Goal: Task Accomplishment & Management: Manage account settings

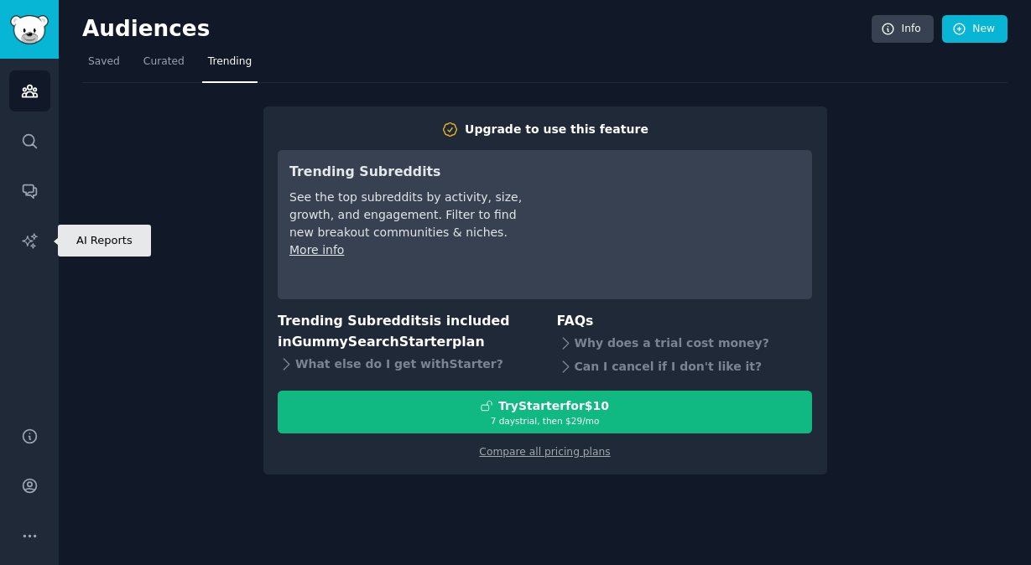
click at [32, 238] on icon "Sidebar" at bounding box center [30, 241] width 18 height 18
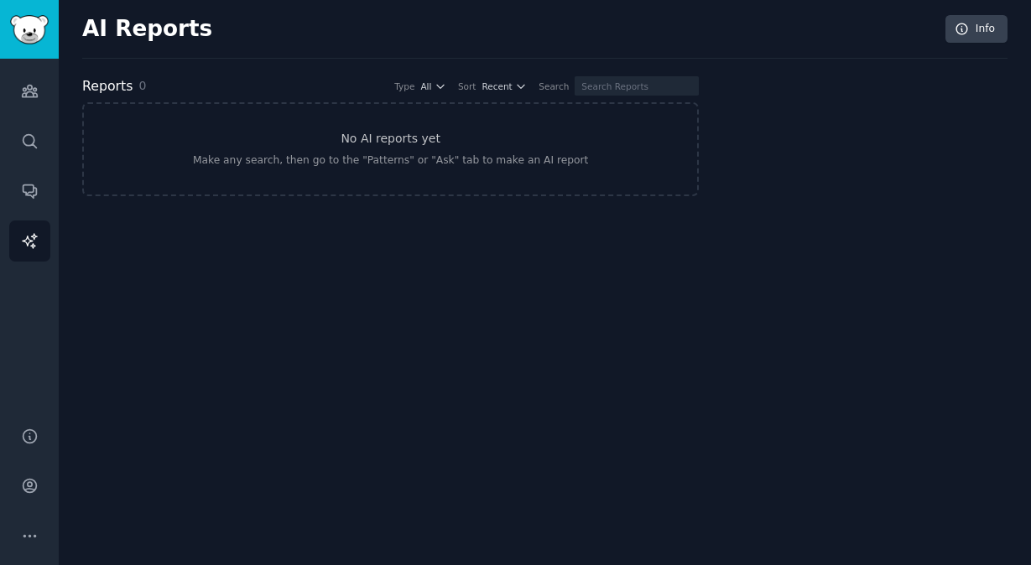
click at [871, 45] on div "AI Reports Info" at bounding box center [544, 37] width 925 height 44
click at [34, 190] on icon "Sidebar" at bounding box center [30, 191] width 18 height 18
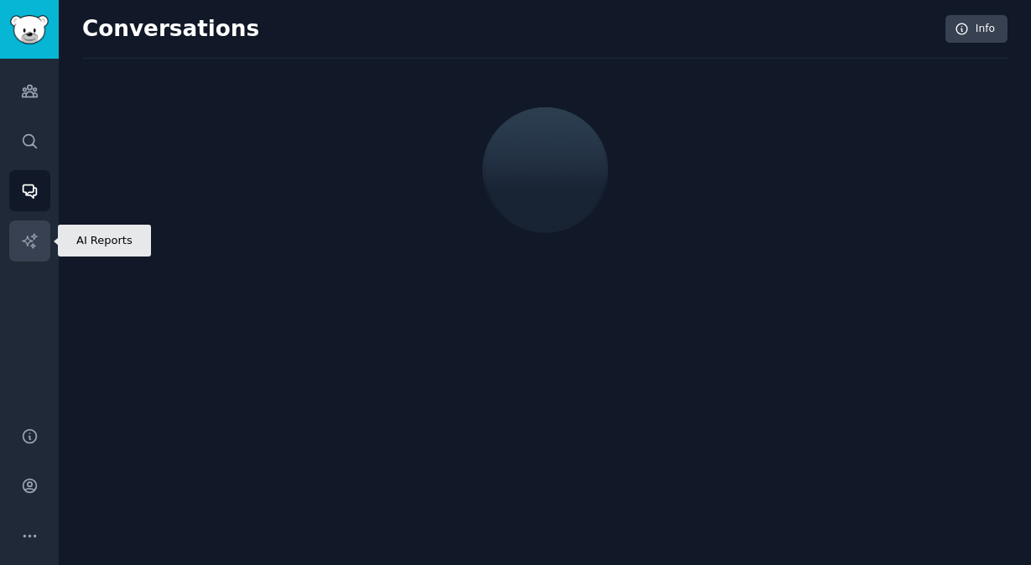
click at [21, 226] on link "AI Reports" at bounding box center [29, 241] width 41 height 41
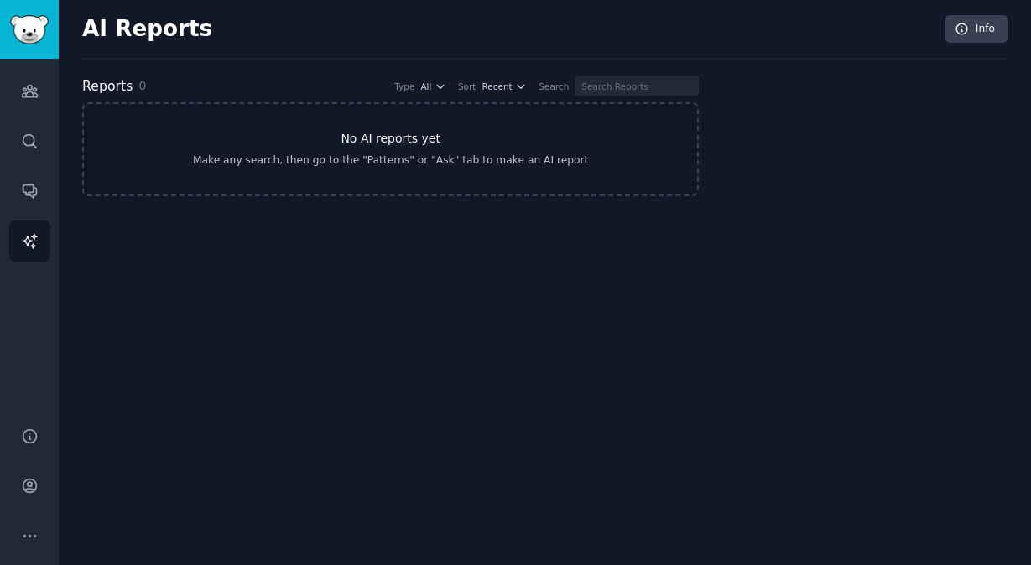
click at [335, 187] on link "No AI reports yet Make any search, then go to the "Patterns" or "Ask" tab to ma…" at bounding box center [390, 149] width 617 height 94
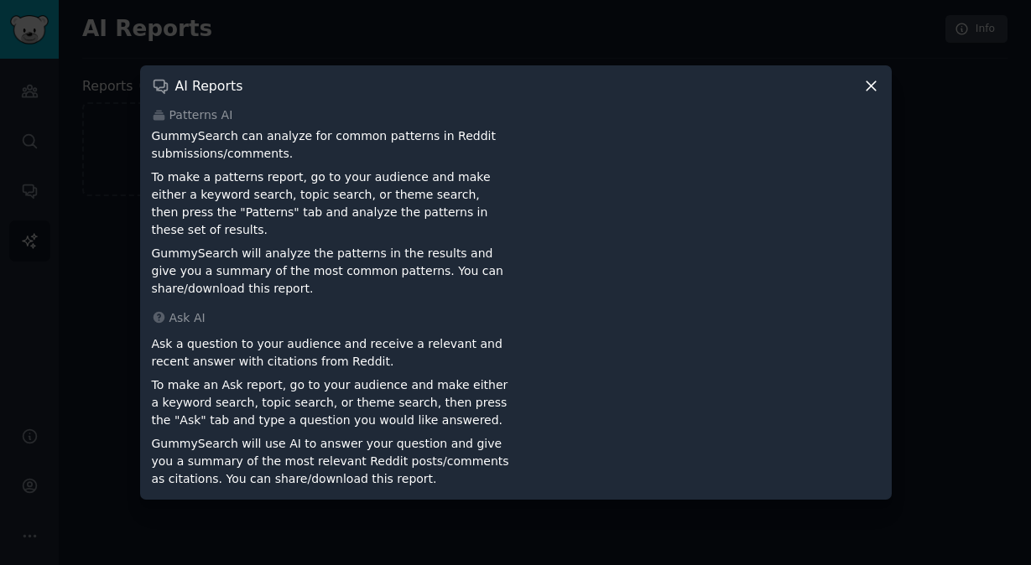
click at [258, 51] on div at bounding box center [515, 282] width 1031 height 565
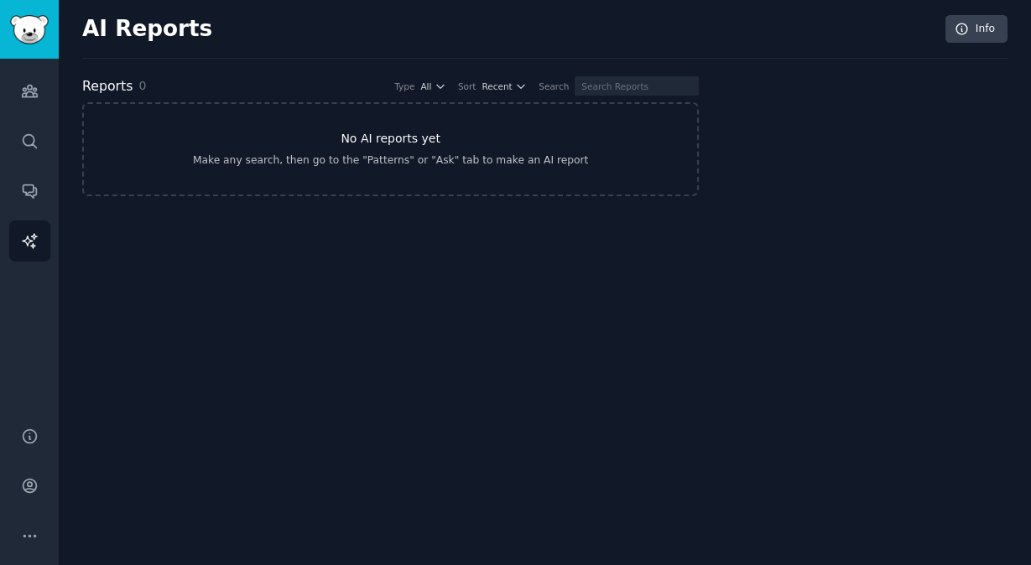
click at [370, 140] on h3 "No AI reports yet" at bounding box center [391, 139] width 100 height 18
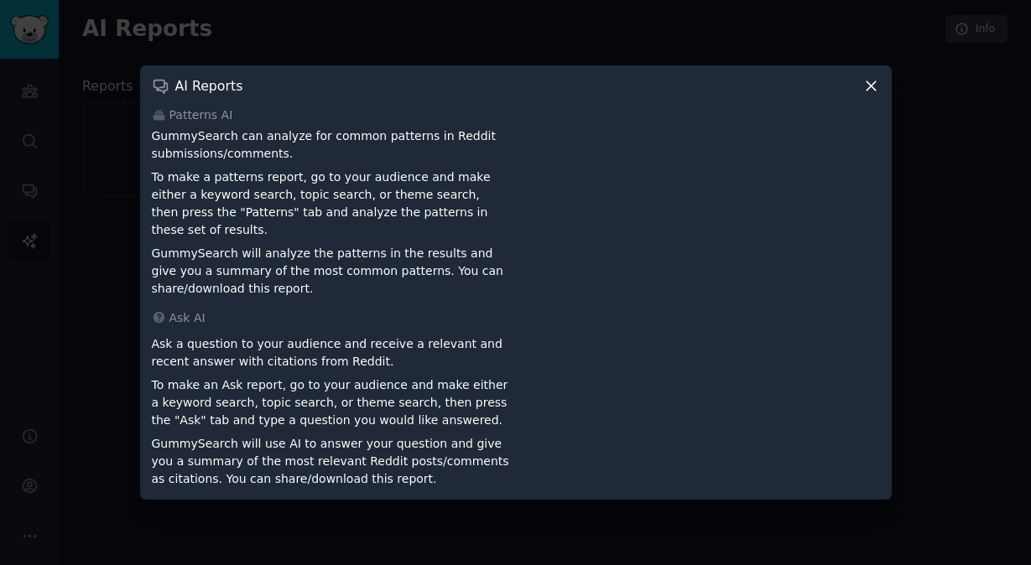
click at [977, 262] on div at bounding box center [515, 282] width 1031 height 565
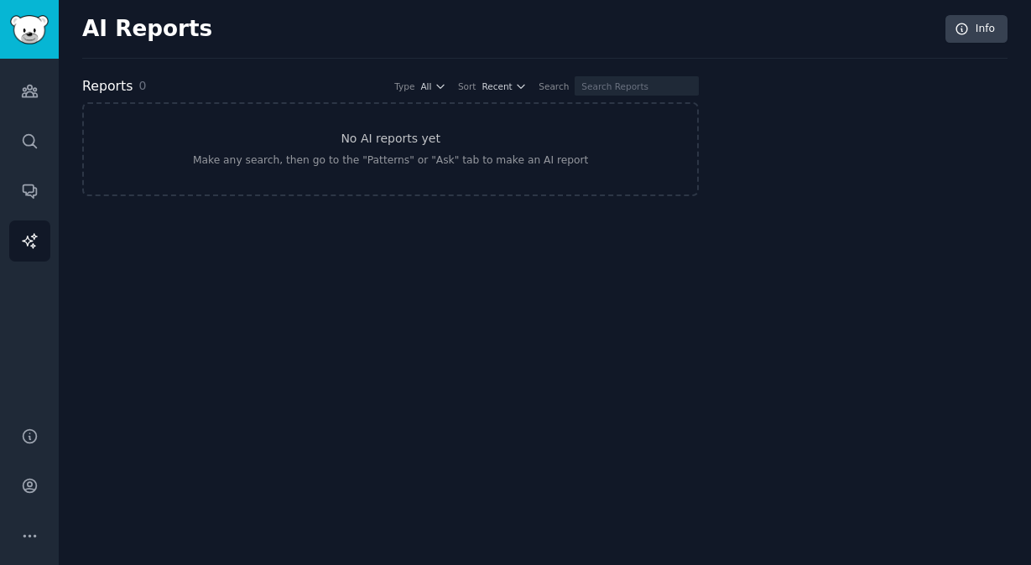
click at [854, 76] on div at bounding box center [864, 136] width 285 height 121
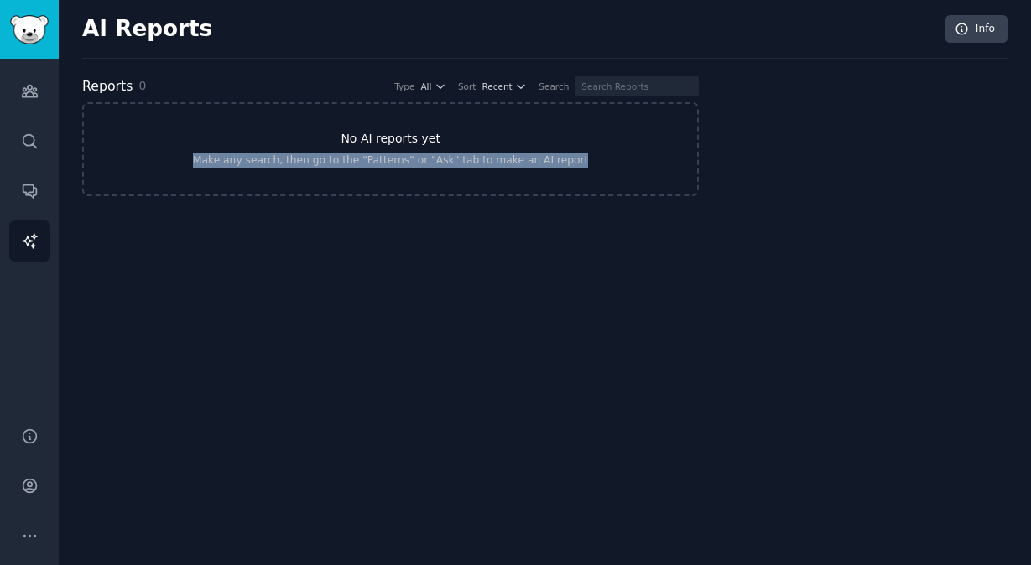
drag, startPoint x: 579, startPoint y: 219, endPoint x: 185, endPoint y: 114, distance: 408.0
click at [185, 114] on div "AI Reports Info Reports 0 Type All Sort Recent Search No AI reports yet Make an…" at bounding box center [545, 282] width 972 height 565
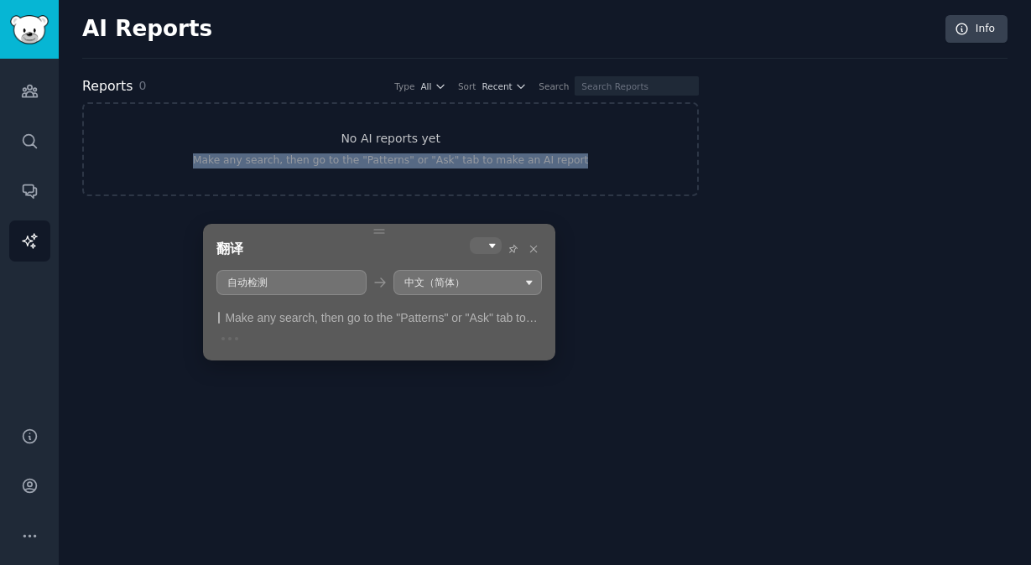
click at [386, 238] on div "翻译" at bounding box center [378, 248] width 325 height 23
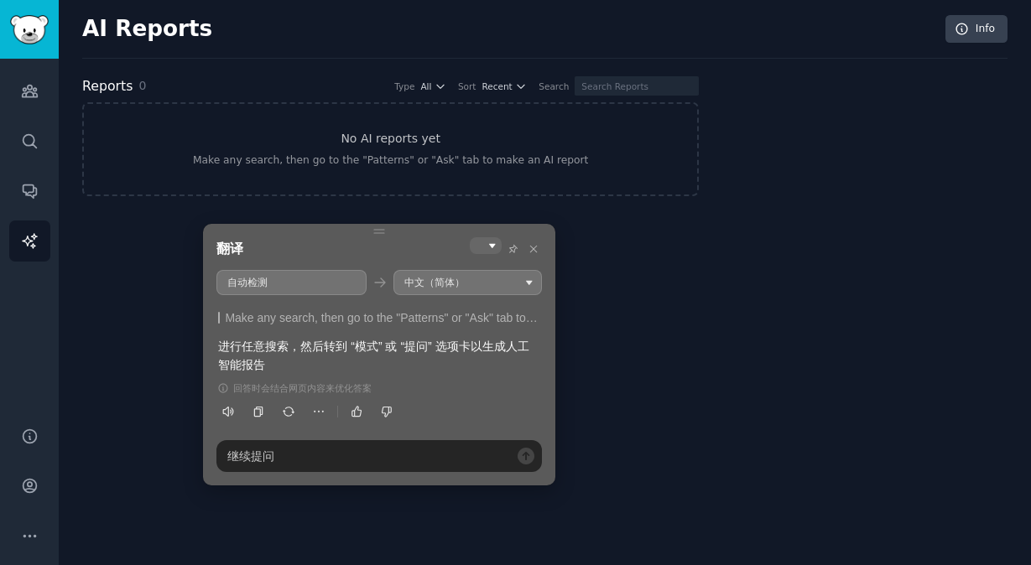
drag, startPoint x: 416, startPoint y: 341, endPoint x: 473, endPoint y: 340, distance: 57.0
click at [473, 340] on div "进行任意搜索，然后转到 “模式” 或 “提问” 选项卡以生成人工智能报告" at bounding box center [379, 356] width 322 height 38
click at [496, 345] on div "进行任意搜索，然后转到 “模式” 或 “提问” 选项卡以生成人工智能报告" at bounding box center [379, 356] width 322 height 38
click at [690, 256] on div "AI Reports Info Reports 0 Type All Sort Recent Search No AI reports yet Make an…" at bounding box center [545, 282] width 972 height 565
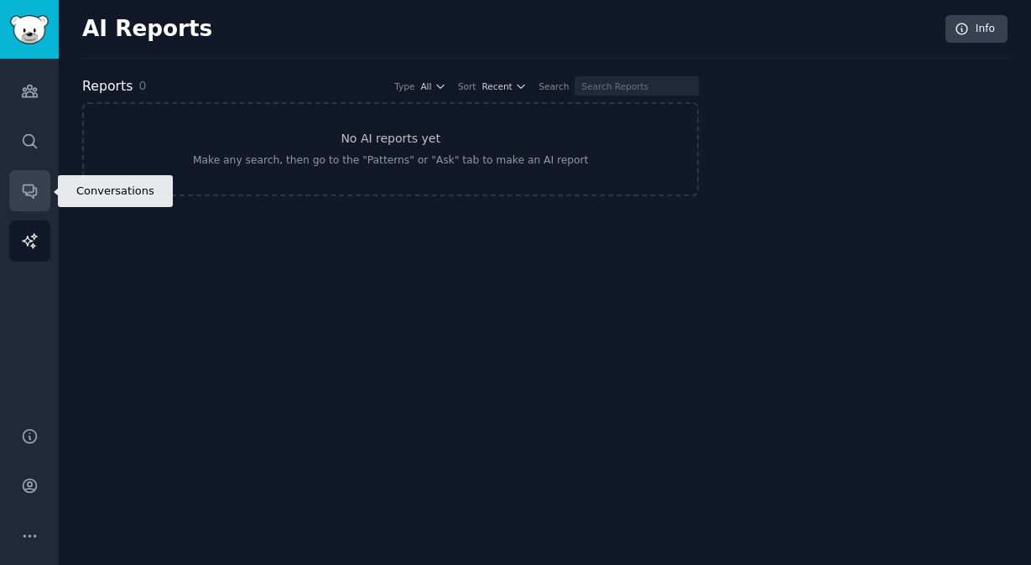
click at [11, 188] on link "Conversations" at bounding box center [29, 190] width 41 height 41
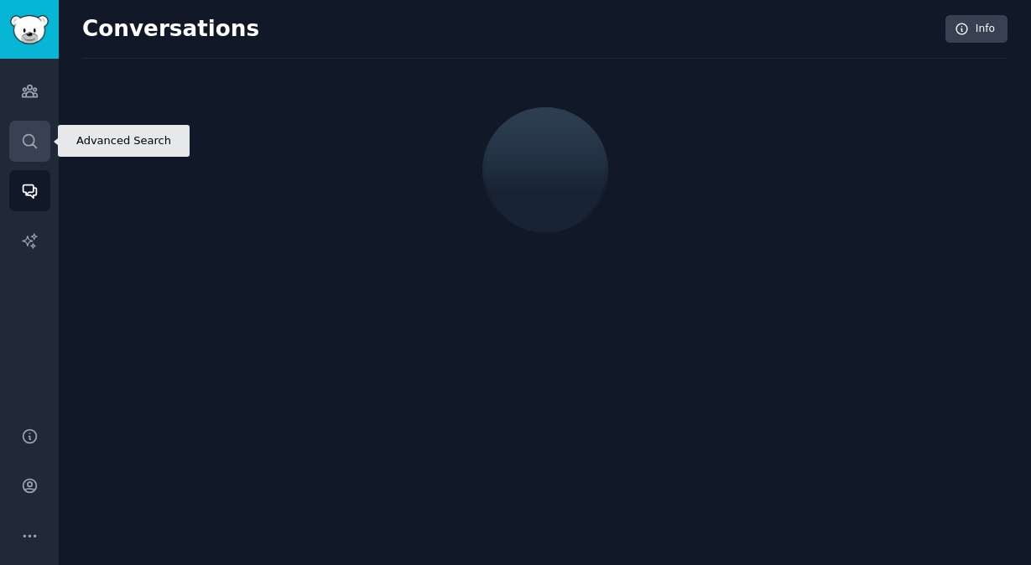
click at [33, 148] on icon "Sidebar" at bounding box center [30, 142] width 18 height 18
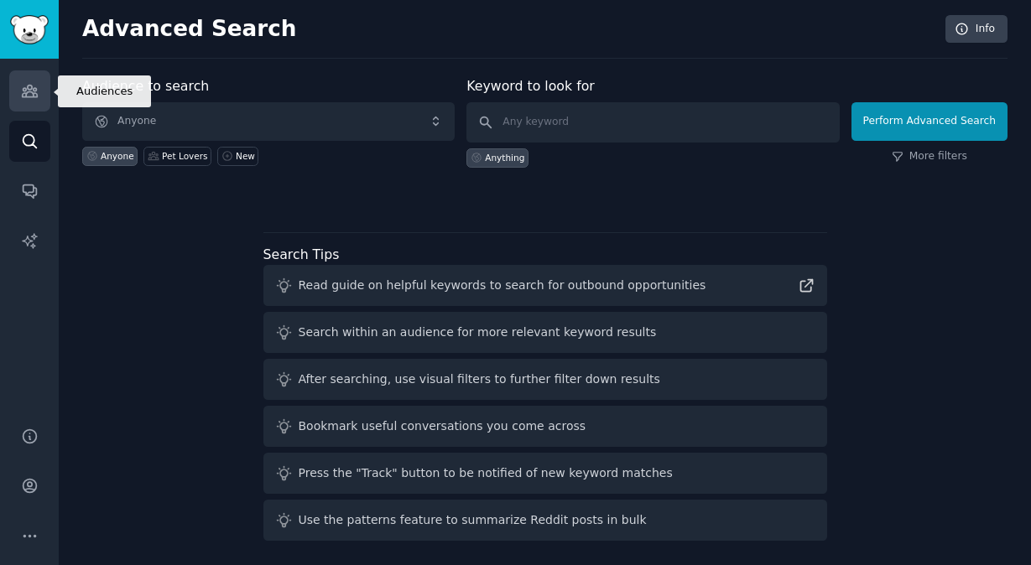
click at [35, 99] on icon "Sidebar" at bounding box center [30, 91] width 18 height 18
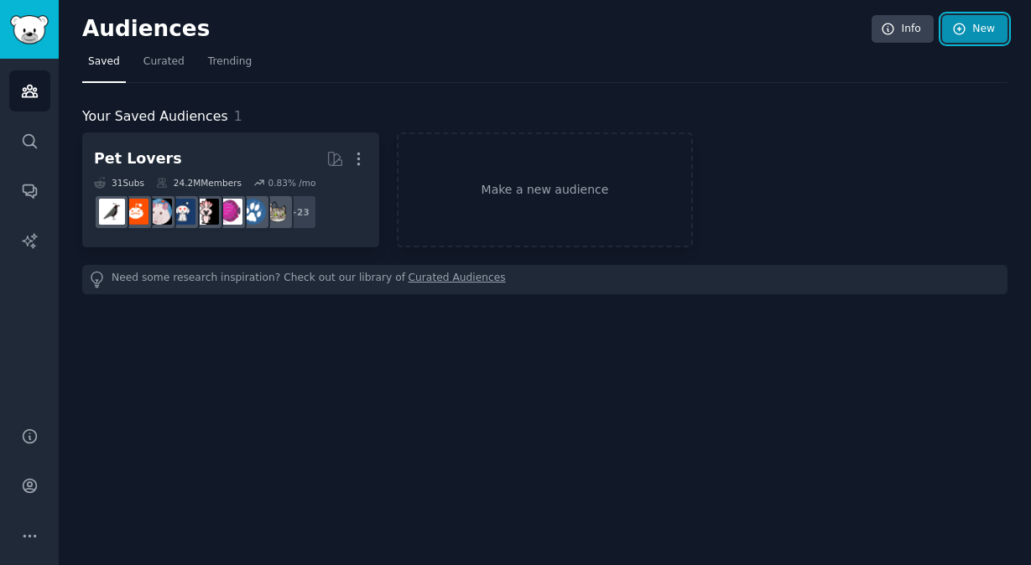
click at [997, 40] on link "New" at bounding box center [974, 29] width 65 height 29
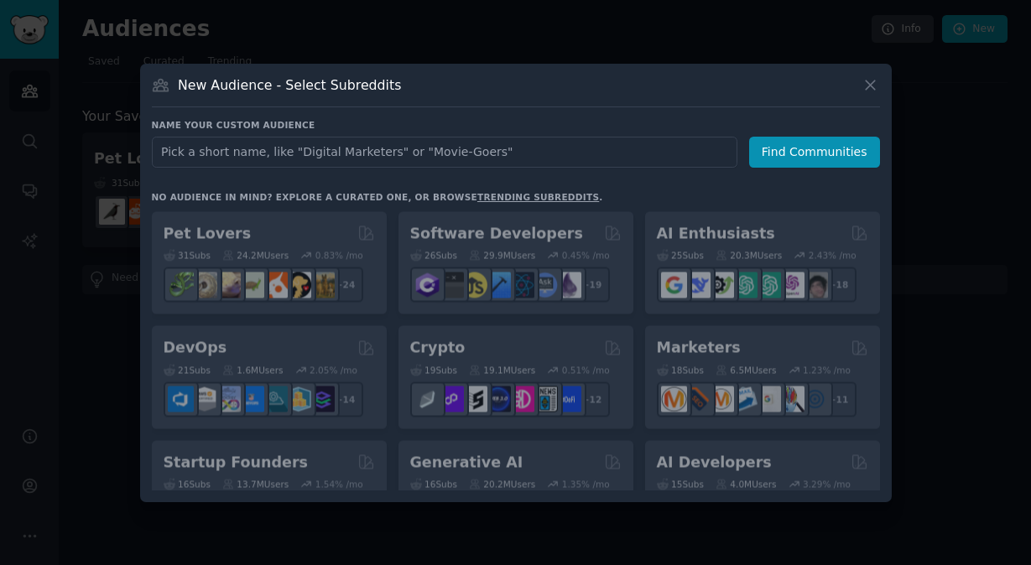
click at [474, 152] on input "text" at bounding box center [445, 152] width 586 height 31
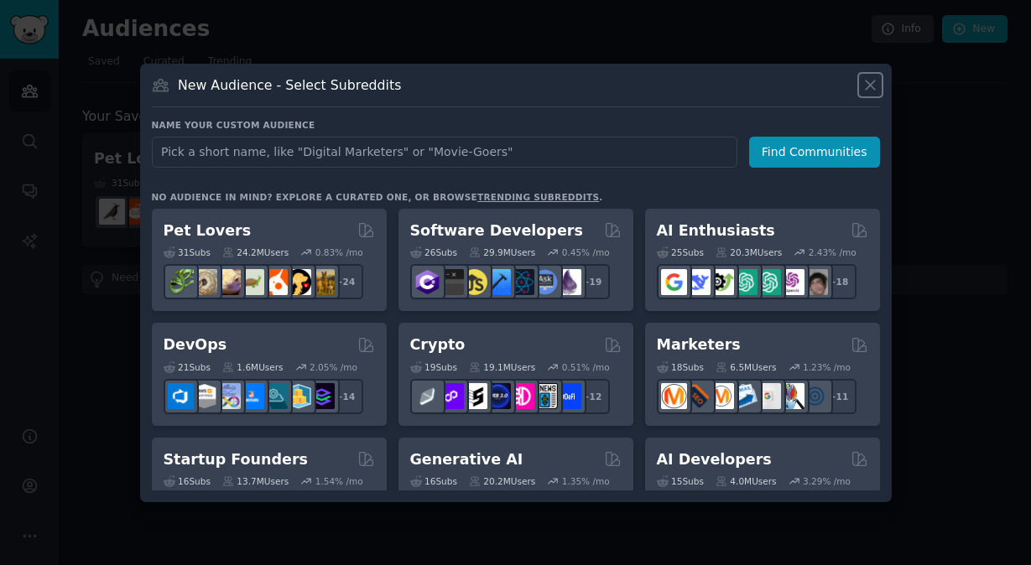
click at [865, 87] on icon at bounding box center [870, 85] width 18 height 18
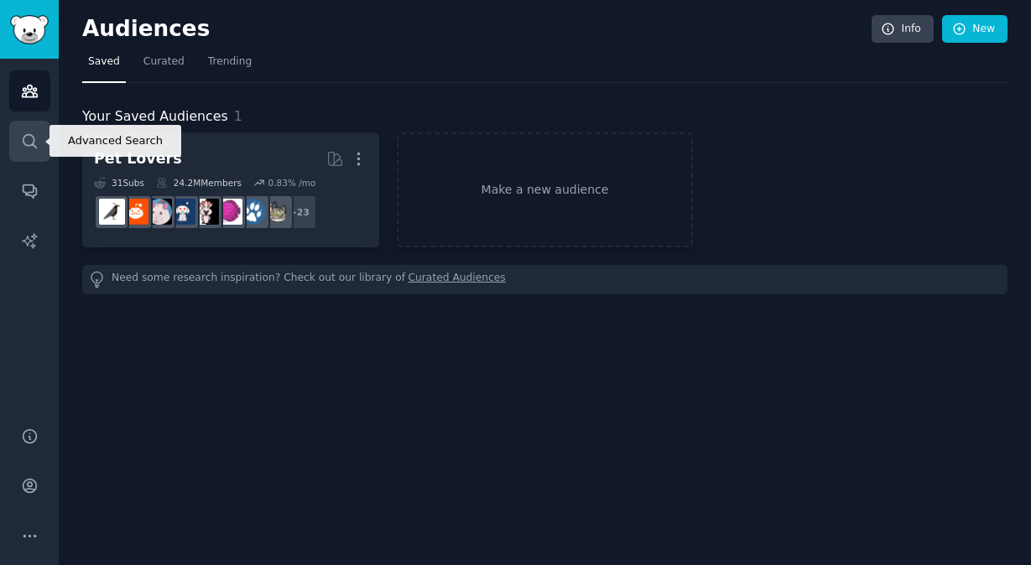
click at [34, 149] on link "Search" at bounding box center [29, 141] width 41 height 41
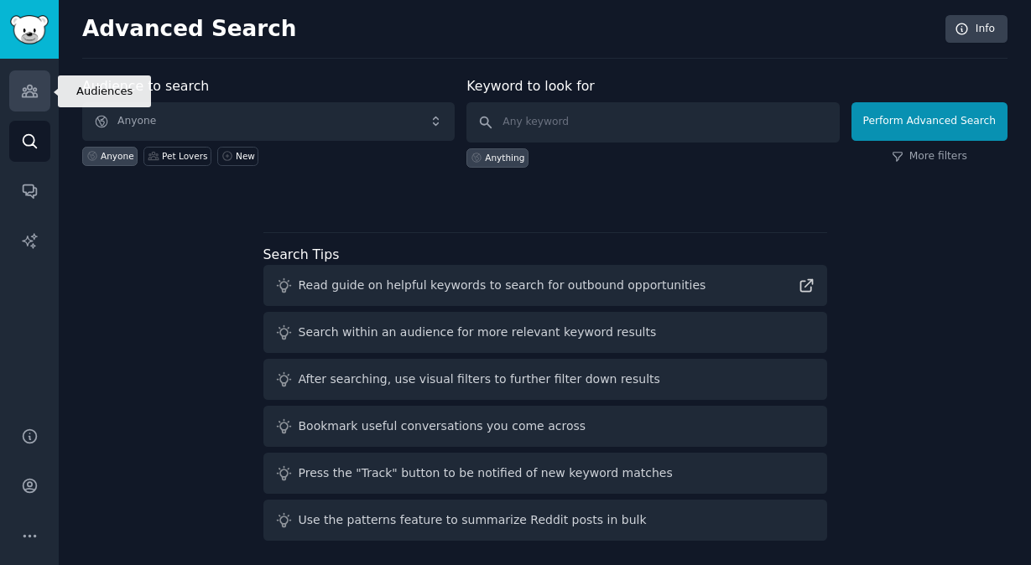
click at [43, 96] on link "Audiences" at bounding box center [29, 90] width 41 height 41
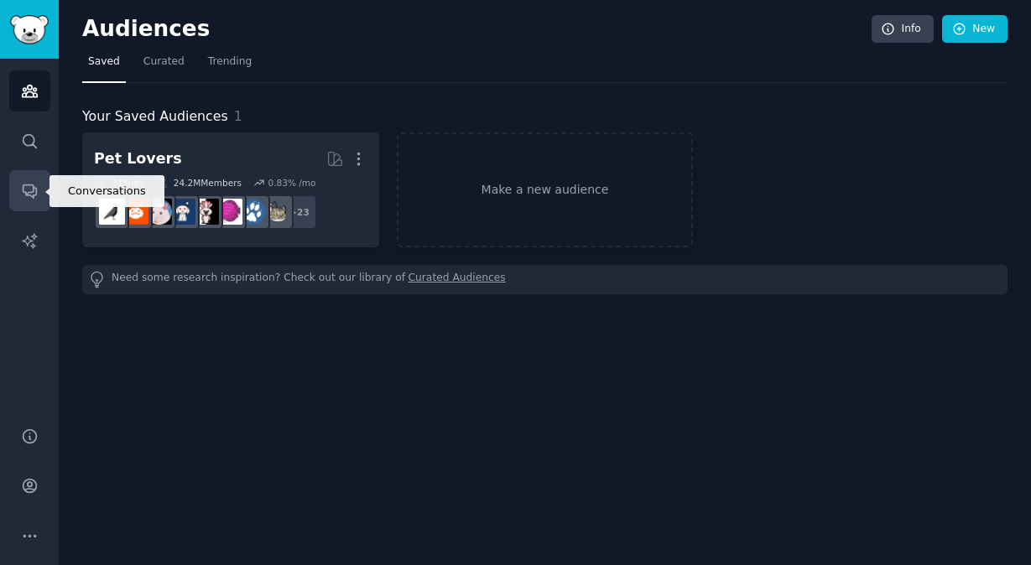
click at [24, 190] on icon "Sidebar" at bounding box center [30, 191] width 18 height 18
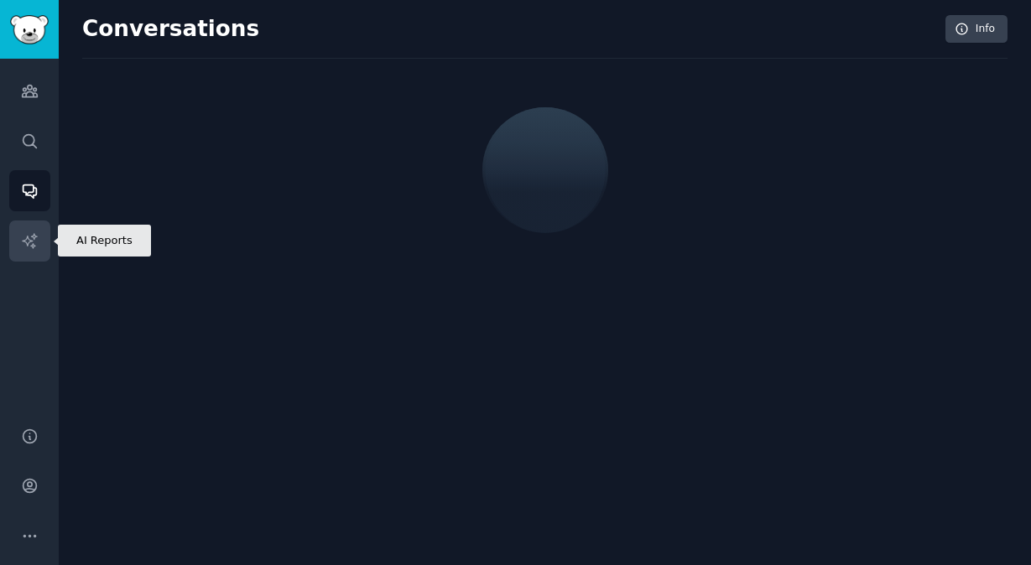
click at [38, 239] on icon "Sidebar" at bounding box center [30, 241] width 18 height 18
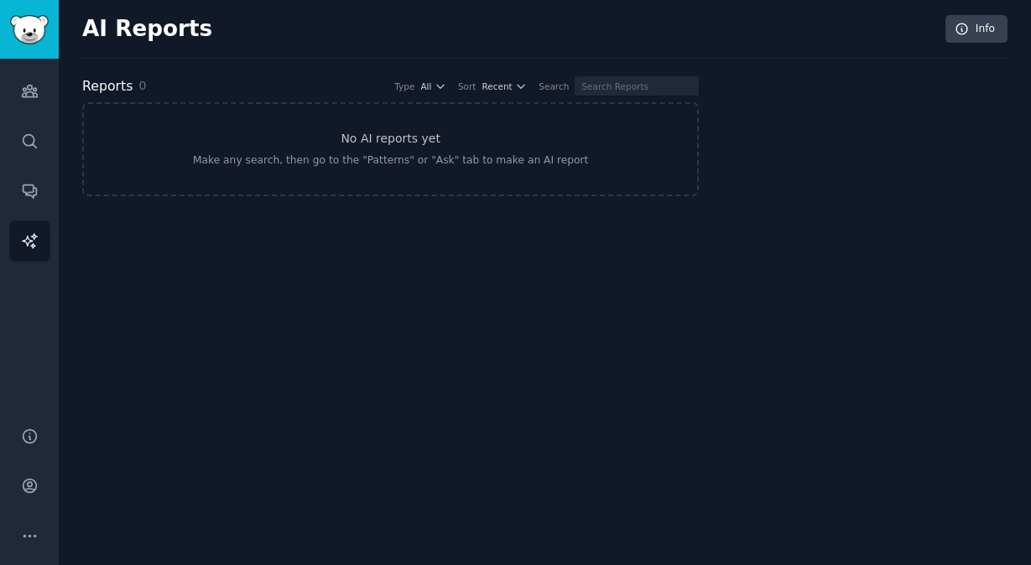
click at [528, 34] on div "AI Reports Info" at bounding box center [544, 37] width 925 height 44
click at [37, 110] on link "Audiences" at bounding box center [29, 90] width 41 height 41
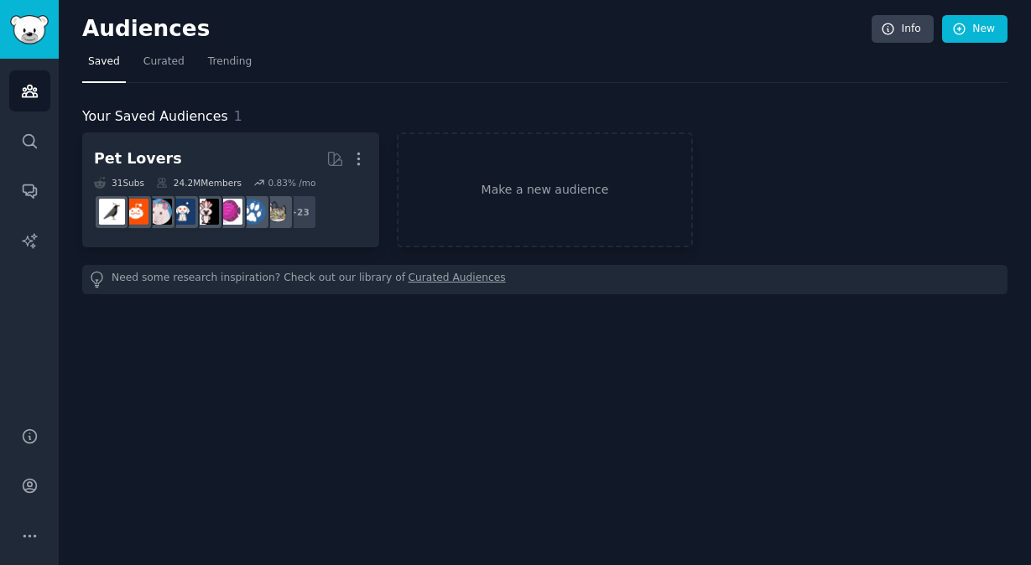
click at [288, 87] on div "Your Saved Audiences 1 Pet Lovers More 31 Sub s 24.2M Members 0.83 % /mo r/bird…" at bounding box center [544, 188] width 925 height 211
click at [496, 186] on link "Make a new audience" at bounding box center [545, 190] width 297 height 115
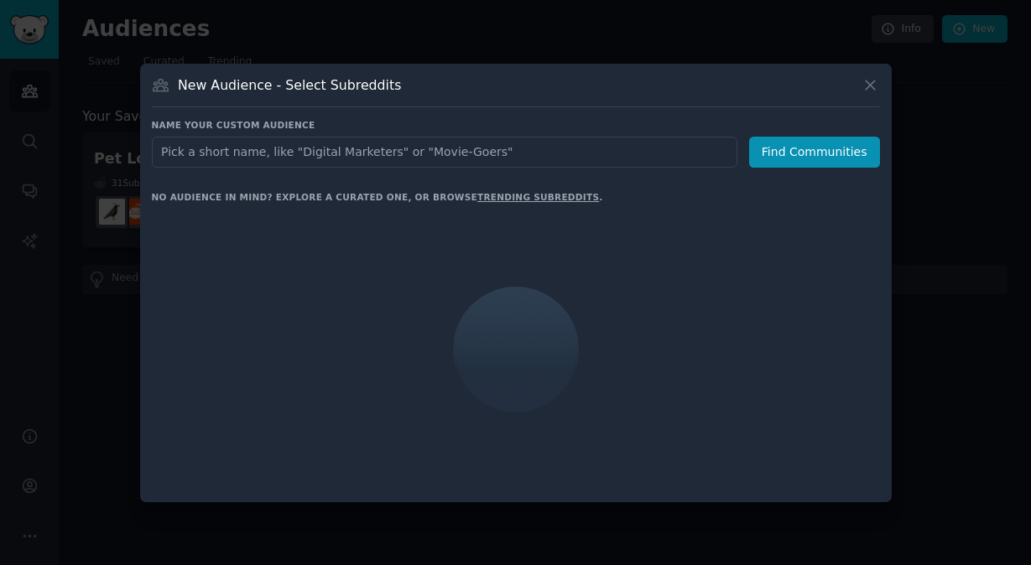
click at [270, 152] on input "text" at bounding box center [445, 152] width 586 height 31
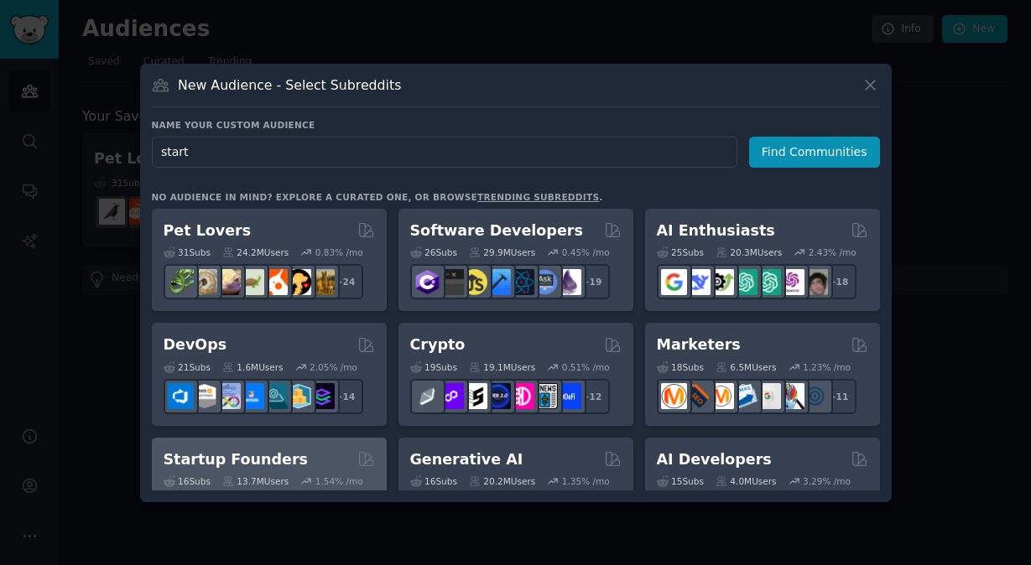
type input "start"
click at [302, 469] on div "Startup Founders" at bounding box center [269, 460] width 211 height 21
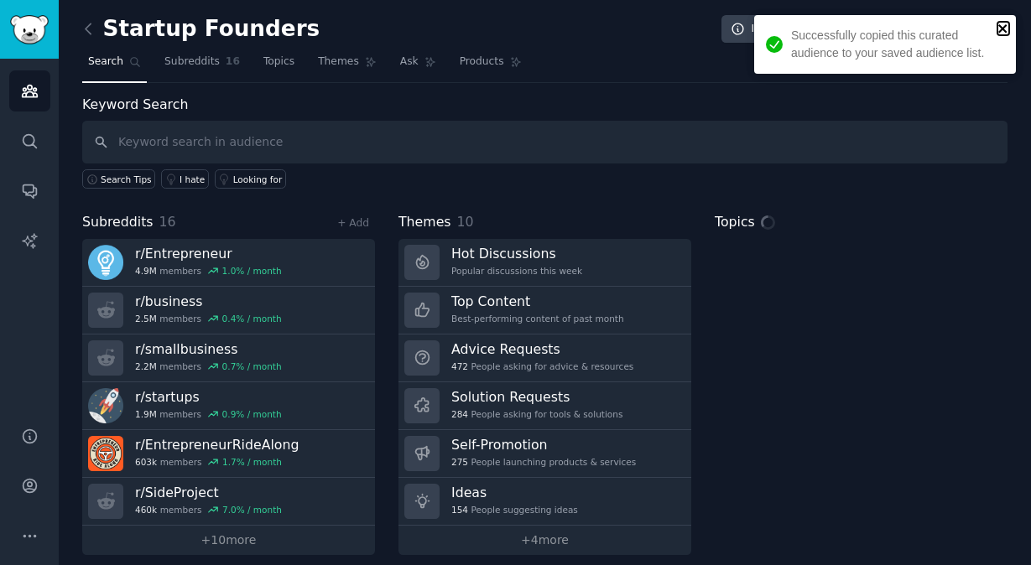
click at [1002, 25] on icon "close" at bounding box center [1003, 28] width 12 height 13
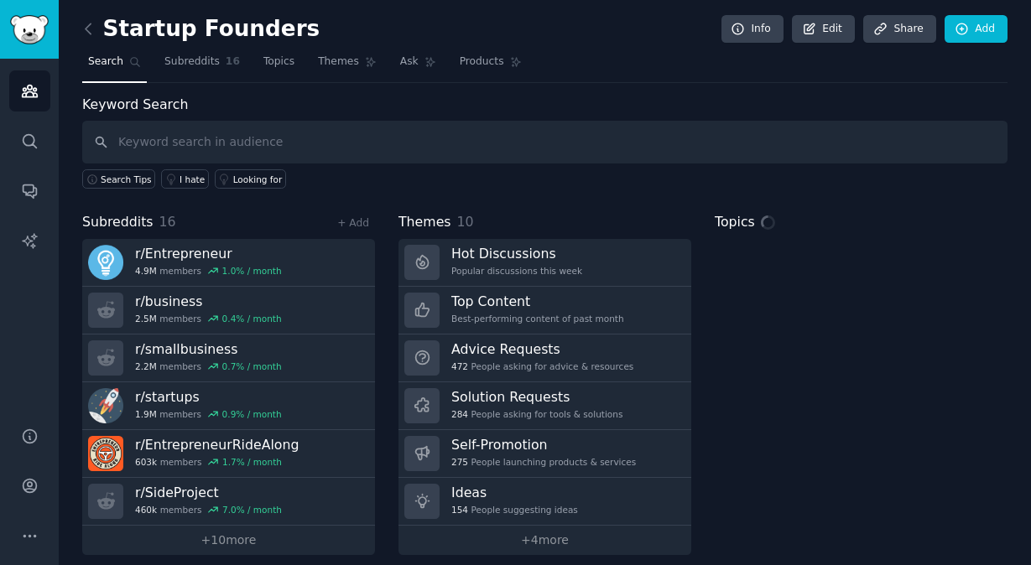
click at [587, 99] on div "Keyword Search Search Tips I hate Looking for" at bounding box center [544, 142] width 925 height 95
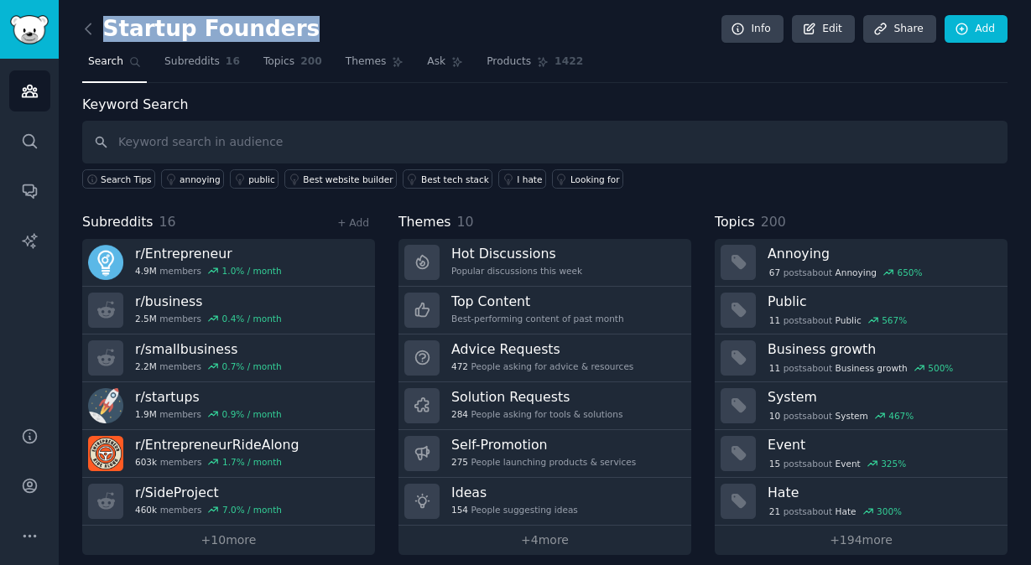
drag, startPoint x: 281, startPoint y: 15, endPoint x: 104, endPoint y: 37, distance: 178.3
click at [104, 37] on h2 "Startup Founders" at bounding box center [200, 29] width 237 height 27
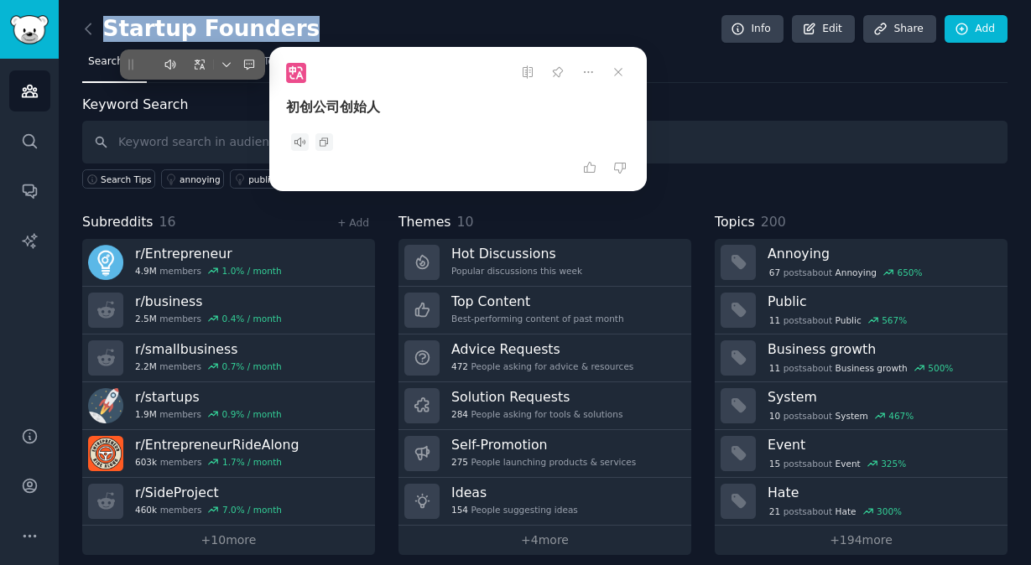
drag, startPoint x: 315, startPoint y: 61, endPoint x: 585, endPoint y: 58, distance: 269.3
click at [585, 58] on div at bounding box center [458, 72] width 344 height 50
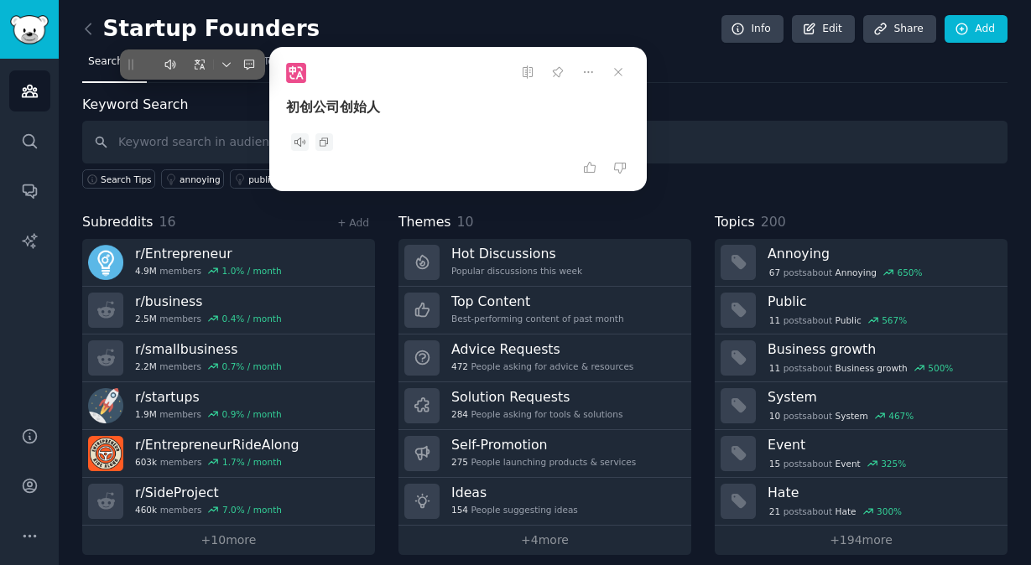
click at [668, 27] on div "Startup Founders Info Edit Share Add" at bounding box center [544, 32] width 925 height 34
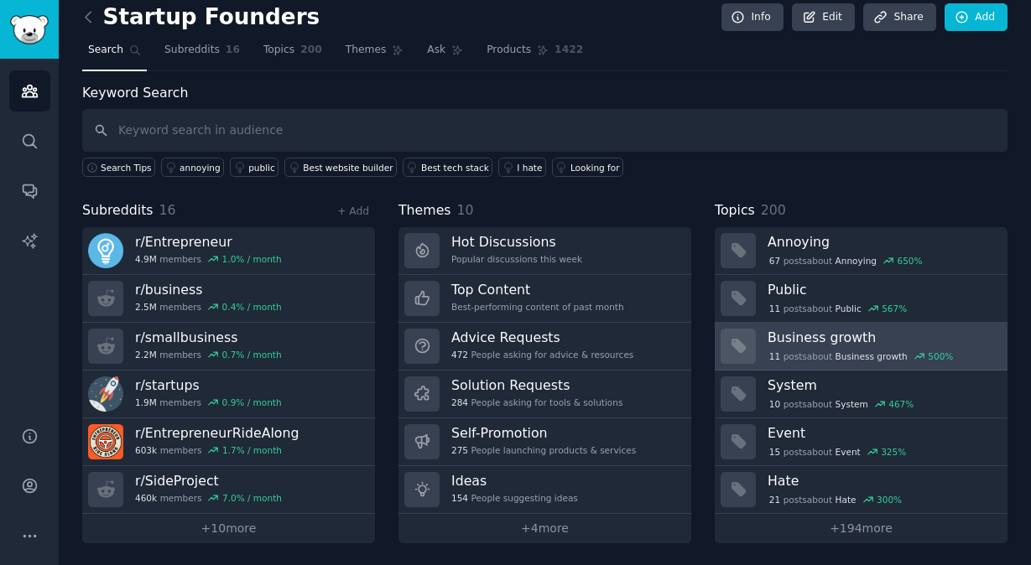
scroll to position [13, 0]
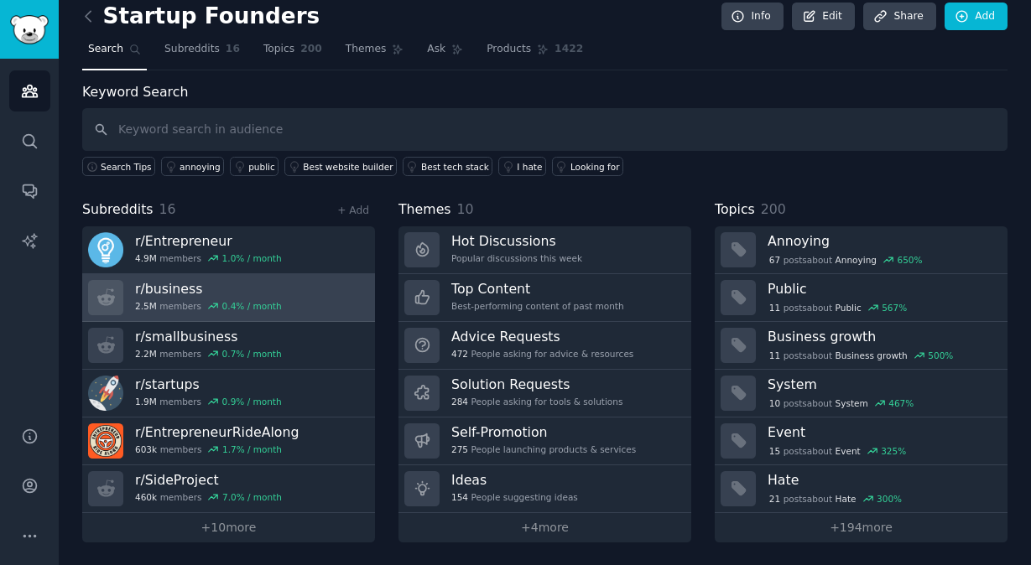
click at [323, 310] on link "r/ business 2.5M members 0.4 % / month" at bounding box center [228, 298] width 293 height 48
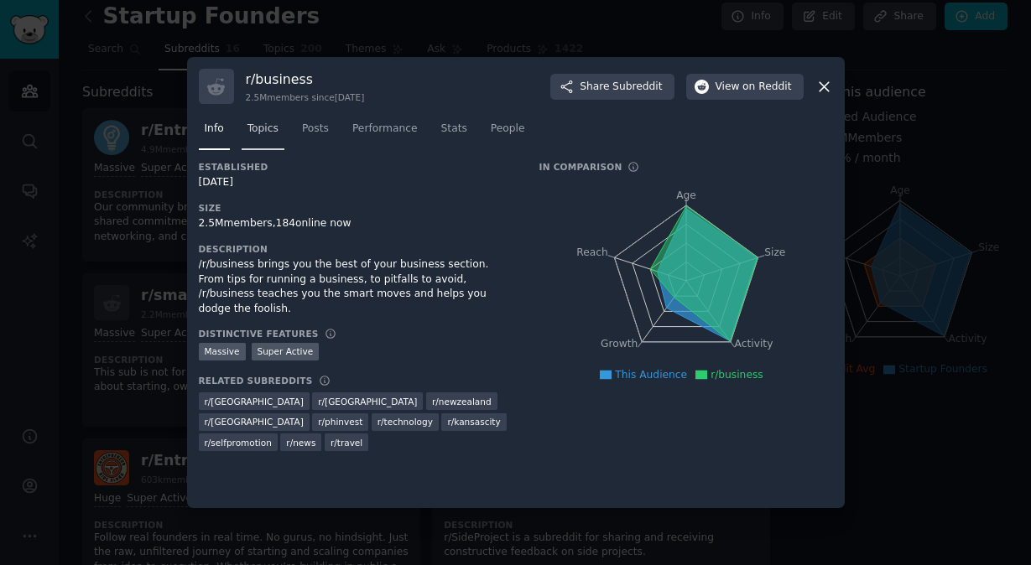
click at [270, 144] on link "Topics" at bounding box center [263, 133] width 43 height 34
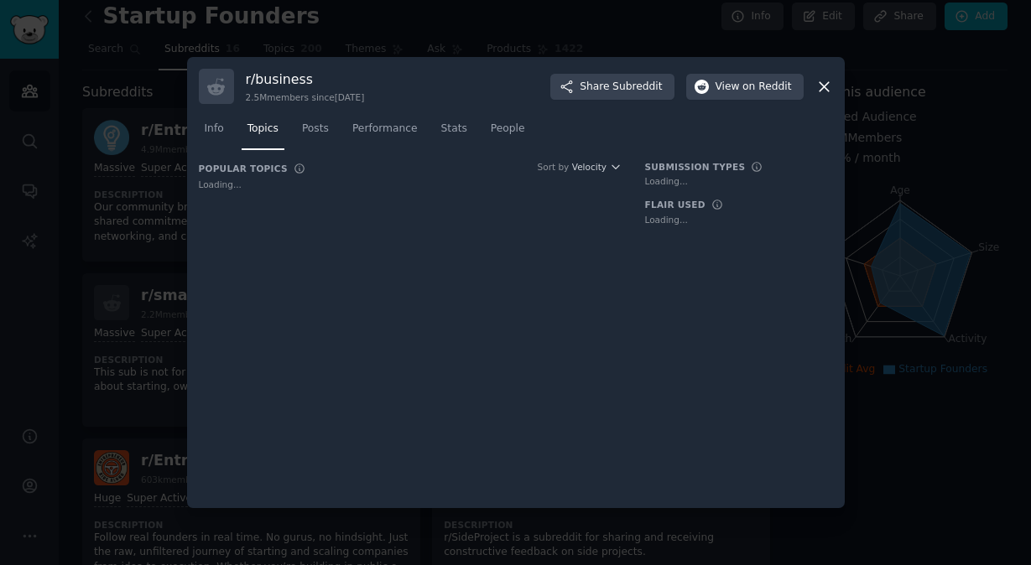
click at [336, 138] on nav "Info Topics Posts Performance Stats People" at bounding box center [516, 133] width 634 height 34
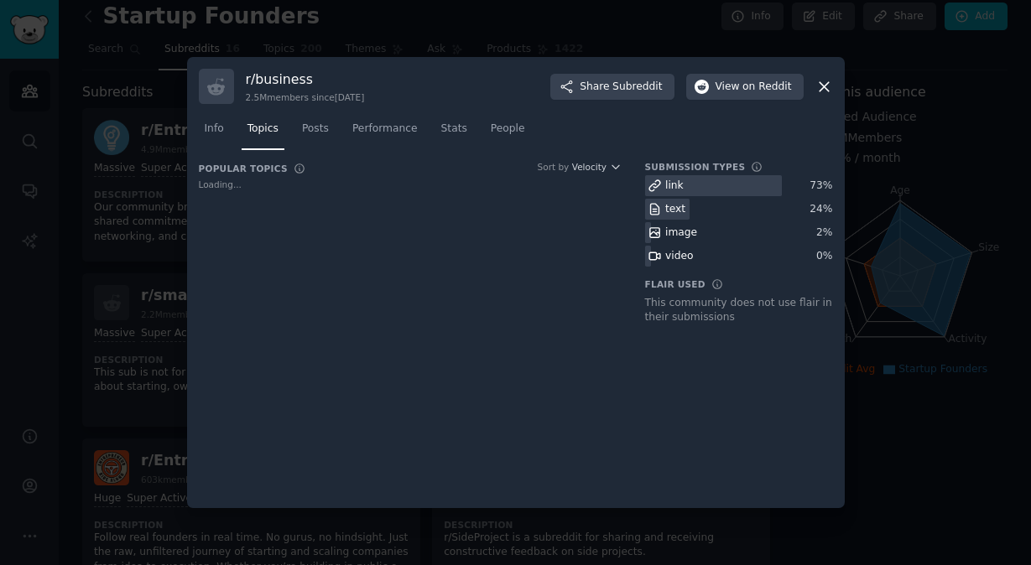
click at [232, 137] on nav "Info Topics Posts Performance Stats People" at bounding box center [516, 133] width 634 height 34
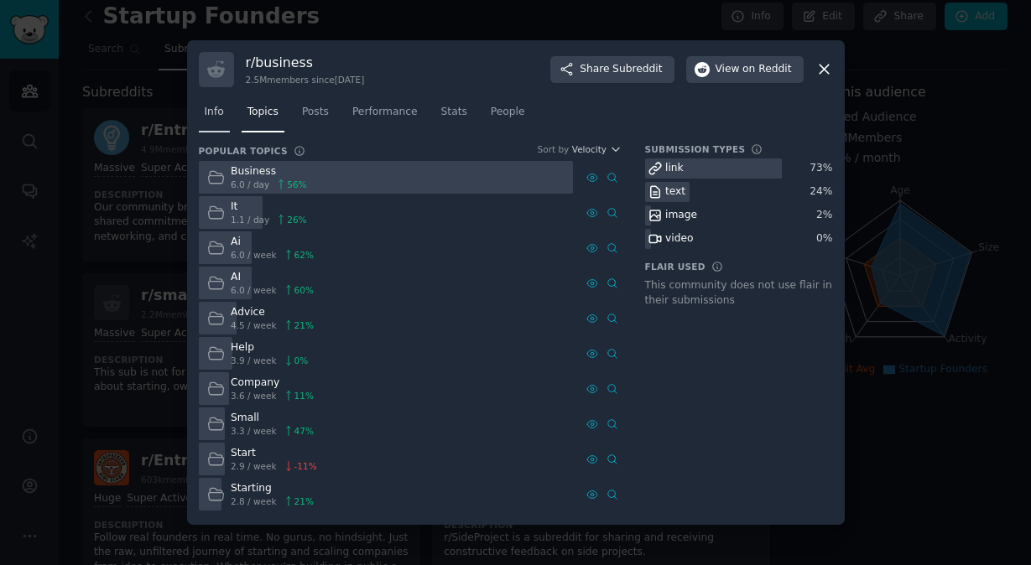
click at [210, 117] on span "Info" at bounding box center [214, 112] width 19 height 15
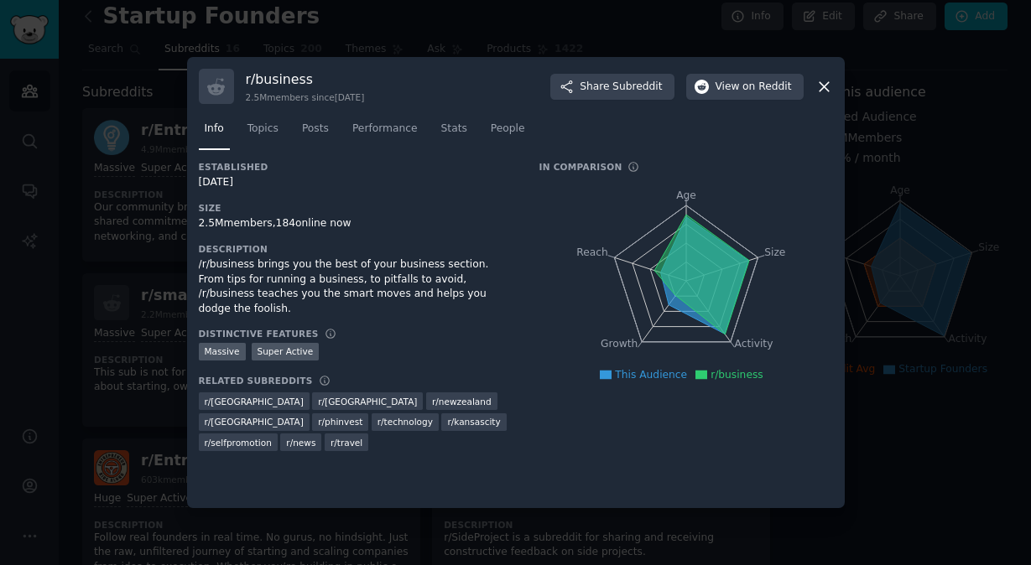
click at [232, 139] on nav "Info Topics Posts Performance Stats People" at bounding box center [516, 133] width 634 height 34
click at [250, 134] on span "Topics" at bounding box center [262, 129] width 31 height 15
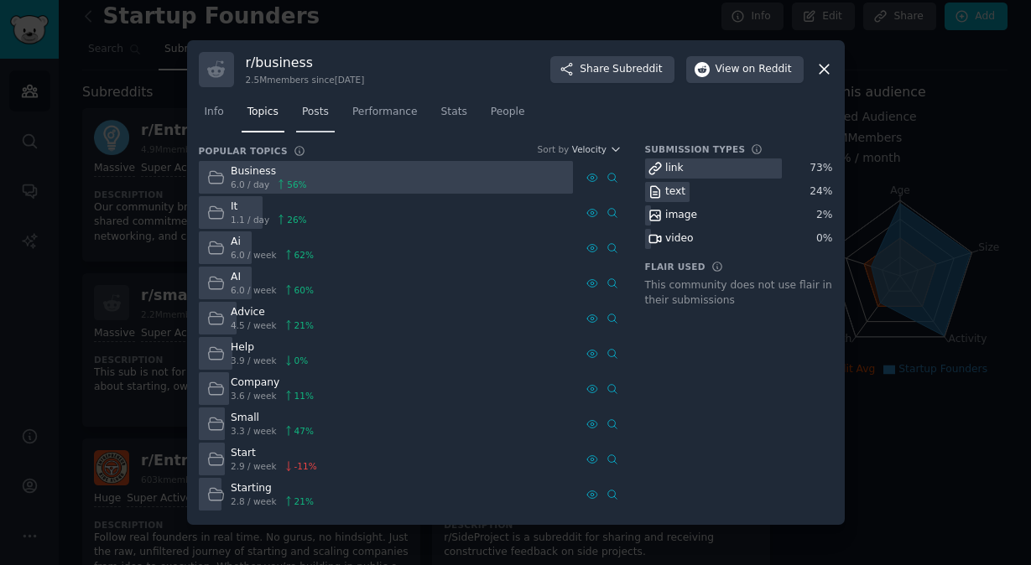
click at [330, 117] on link "Posts" at bounding box center [315, 116] width 39 height 34
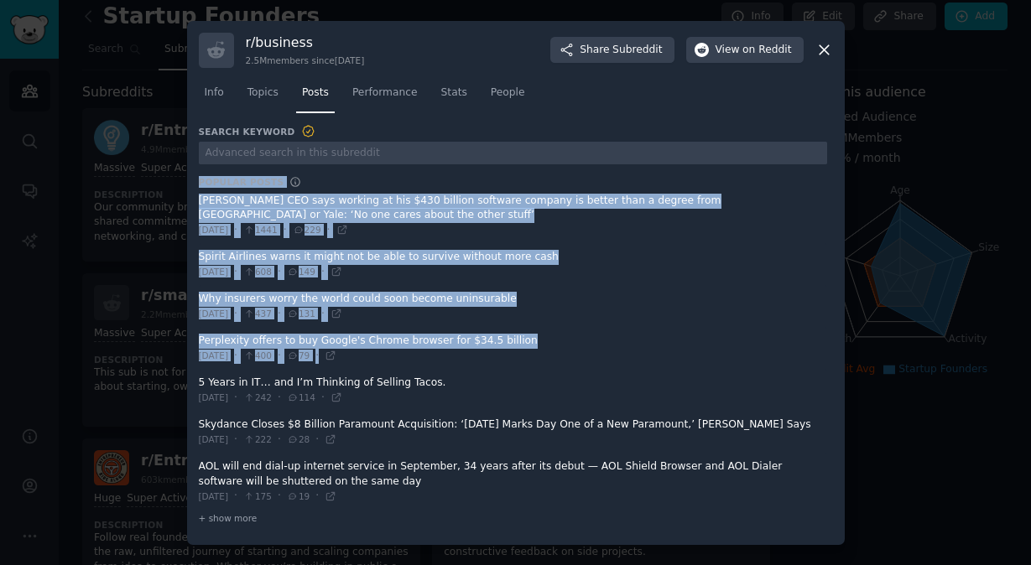
drag, startPoint x: 200, startPoint y: 180, endPoint x: 591, endPoint y: 400, distance: 448.4
click at [591, 400] on div "Search Keyword Popular Posts [PERSON_NAME] CEO says working at his $430 billion…" at bounding box center [513, 325] width 628 height 403
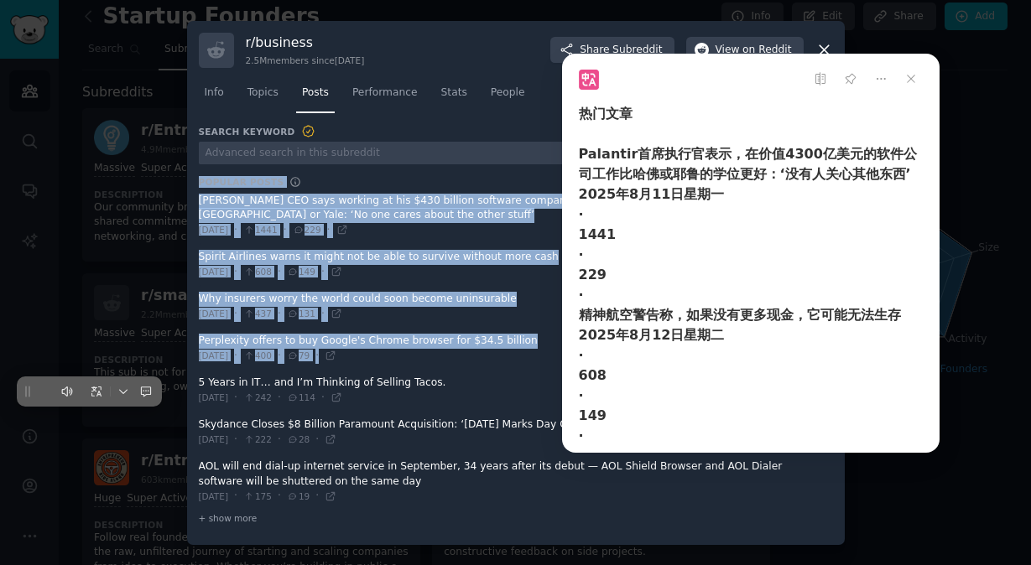
drag, startPoint x: 818, startPoint y: 185, endPoint x: 742, endPoint y: 74, distance: 134.5
click at [742, 74] on div at bounding box center [751, 79] width 344 height 50
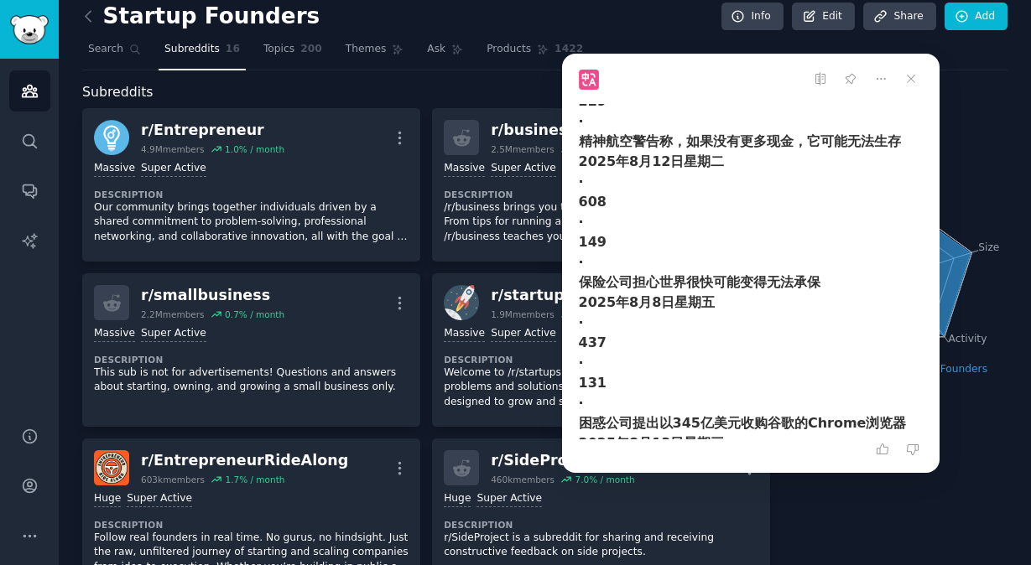
scroll to position [320, 0]
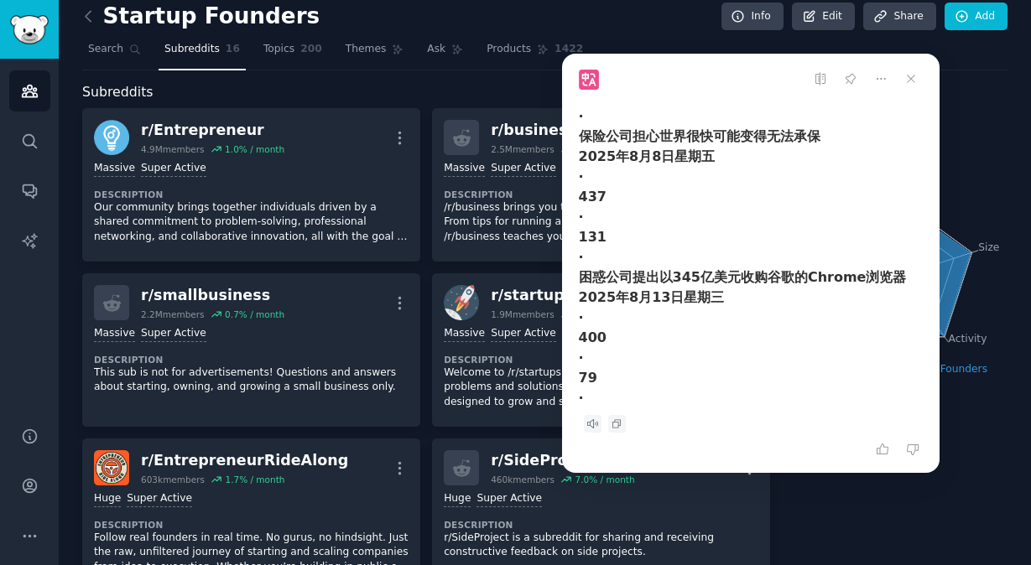
click at [976, 149] on div "↑ 1.5 % / month" at bounding box center [901, 158] width 214 height 18
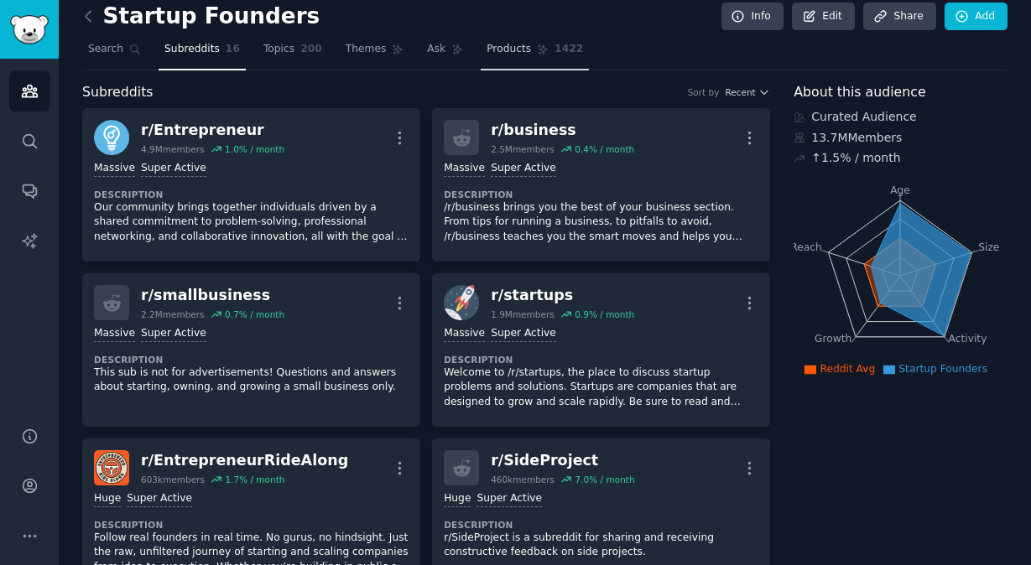
click at [580, 43] on link "Products 1422" at bounding box center [535, 53] width 108 height 34
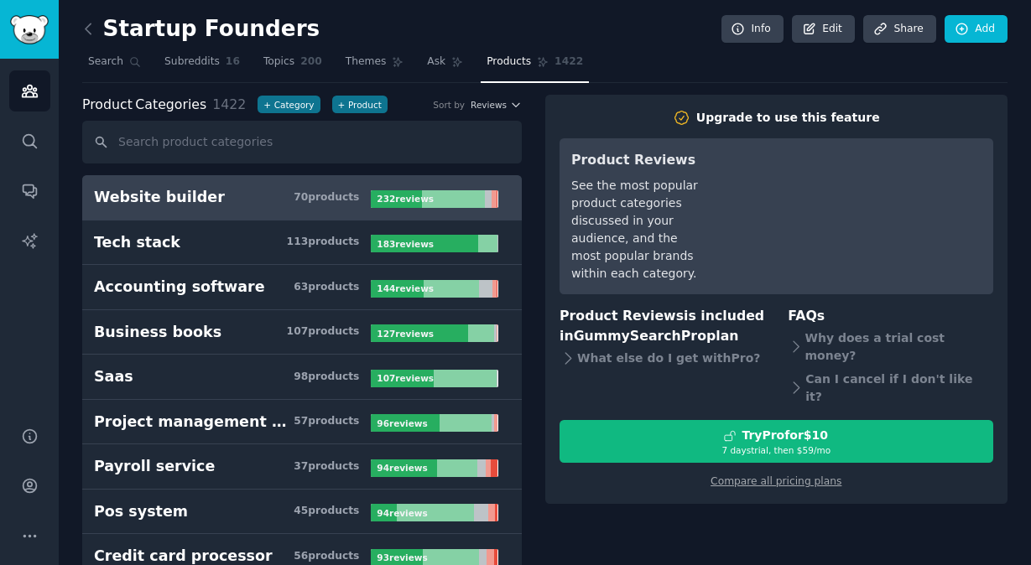
scroll to position [1, 0]
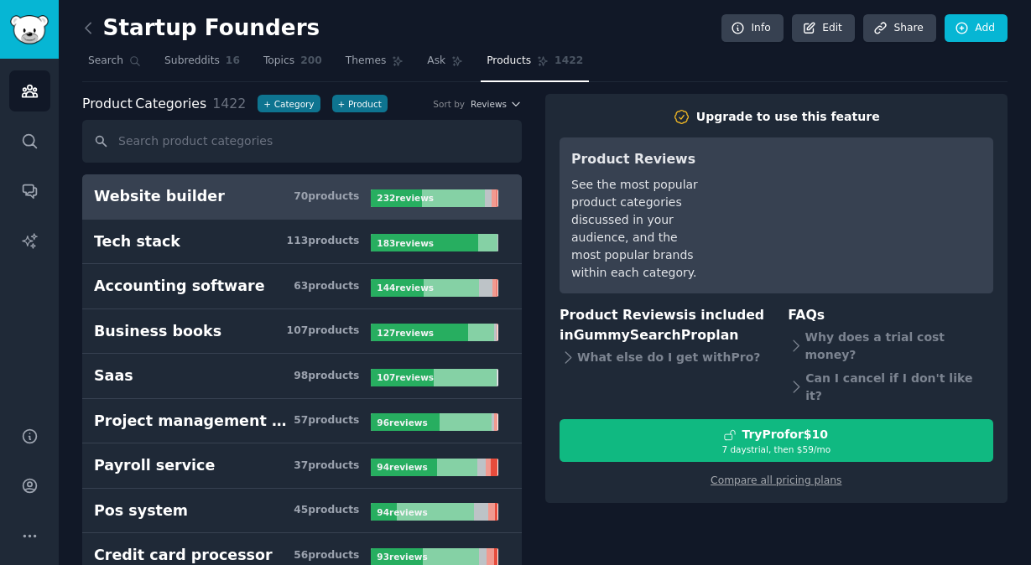
click at [466, 208] on link "Website builder 70 product s 232 review s" at bounding box center [302, 196] width 440 height 45
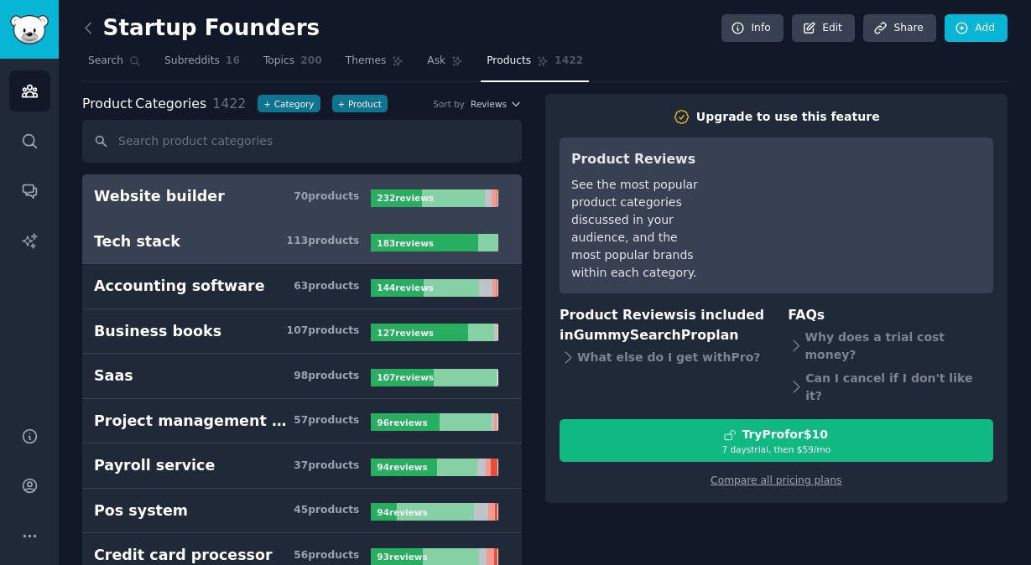
click at [293, 254] on link "Tech stack 113 product s 183 review s" at bounding box center [302, 242] width 440 height 45
click at [474, 194] on div at bounding box center [453, 199] width 63 height 18
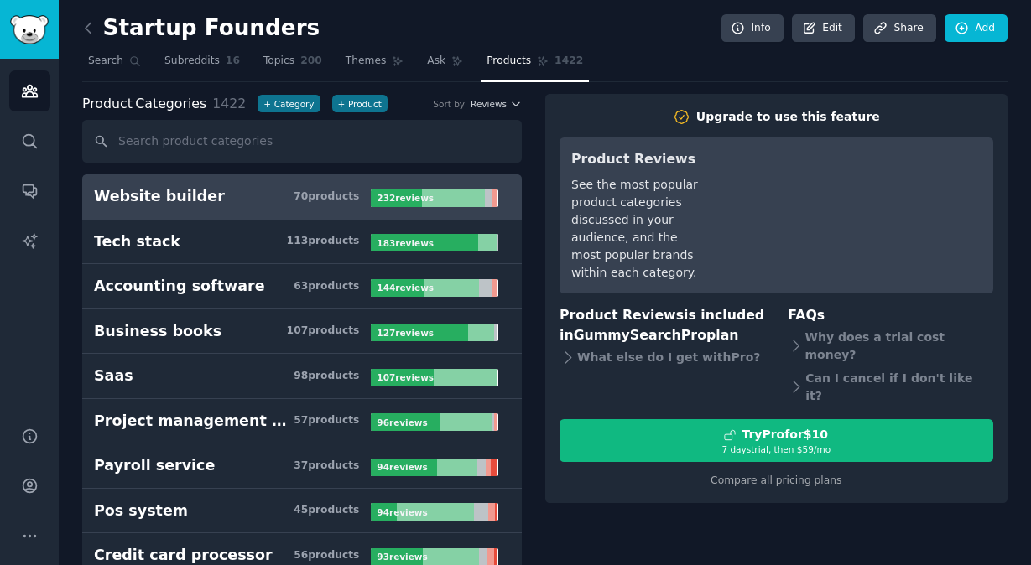
click at [443, 190] on div at bounding box center [453, 199] width 63 height 18
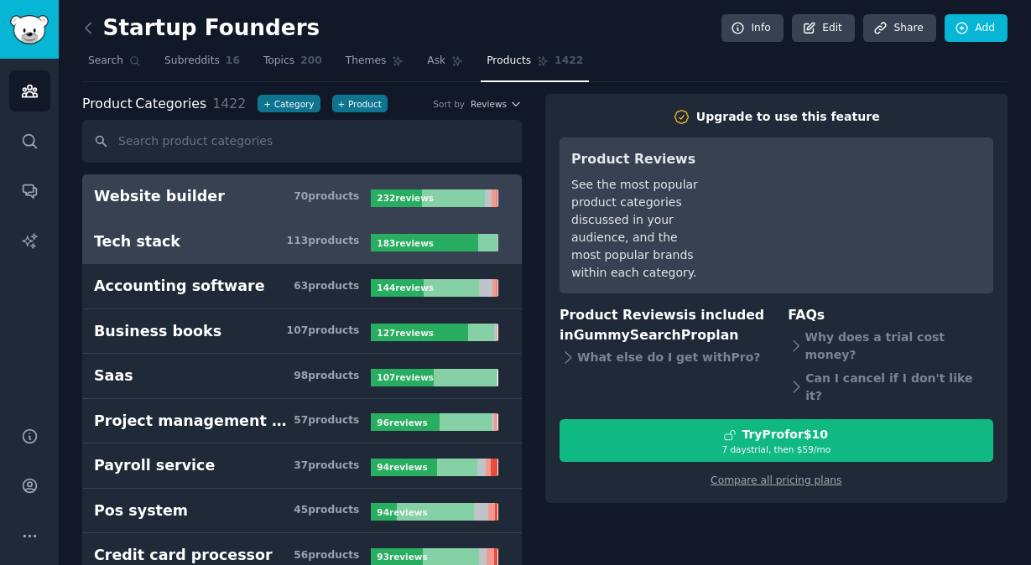
click at [432, 222] on link "Tech stack 113 product s 183 review s" at bounding box center [302, 242] width 440 height 45
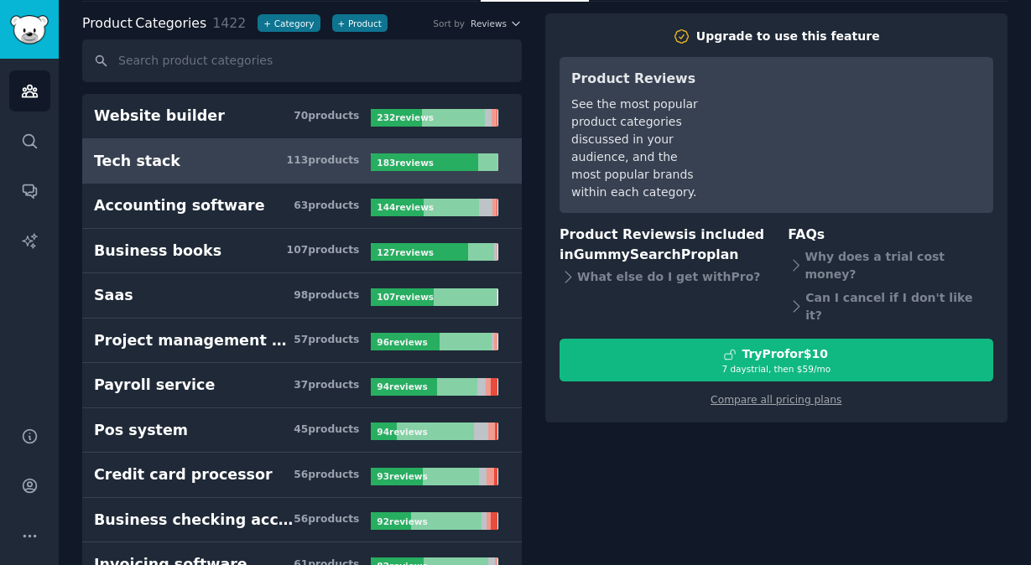
scroll to position [121, 0]
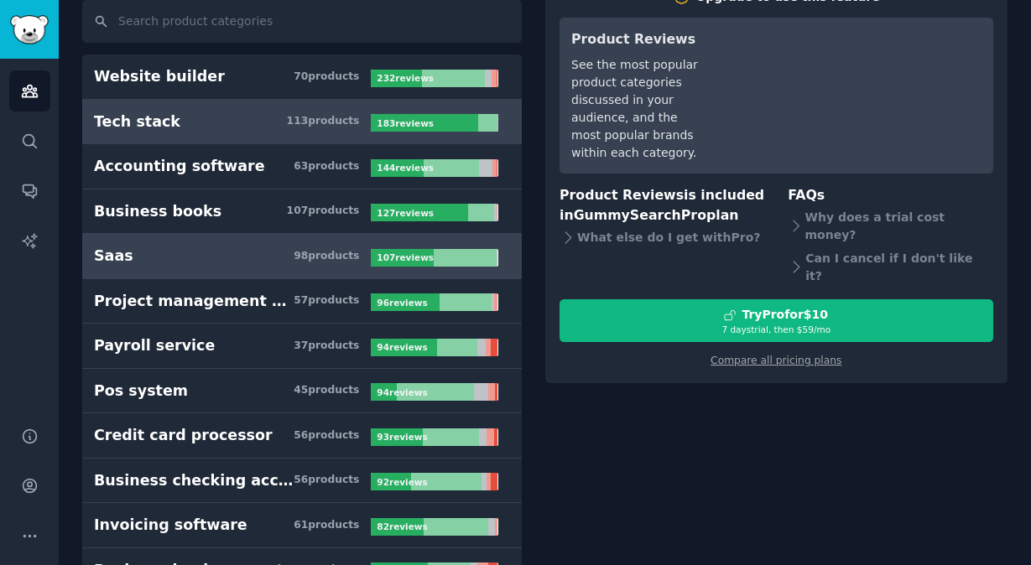
click at [396, 255] on b "107 review s" at bounding box center [405, 257] width 57 height 10
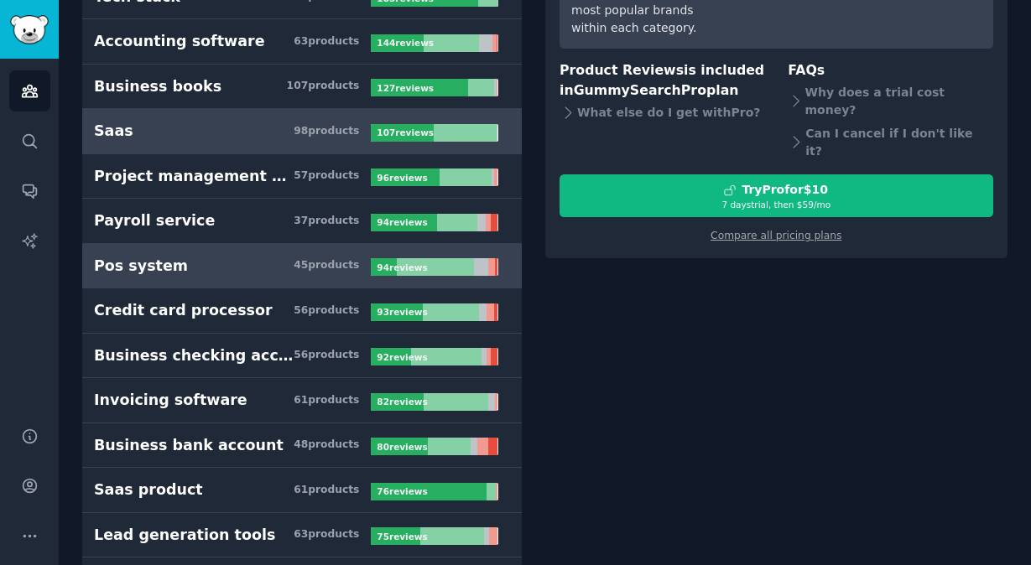
scroll to position [392, 0]
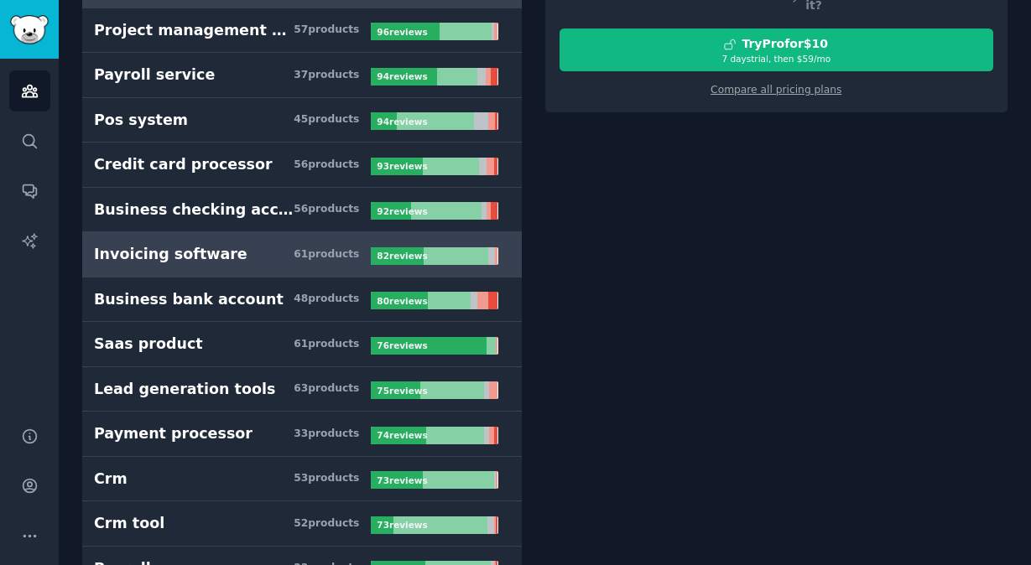
click at [388, 258] on b "82 review s" at bounding box center [402, 256] width 50 height 10
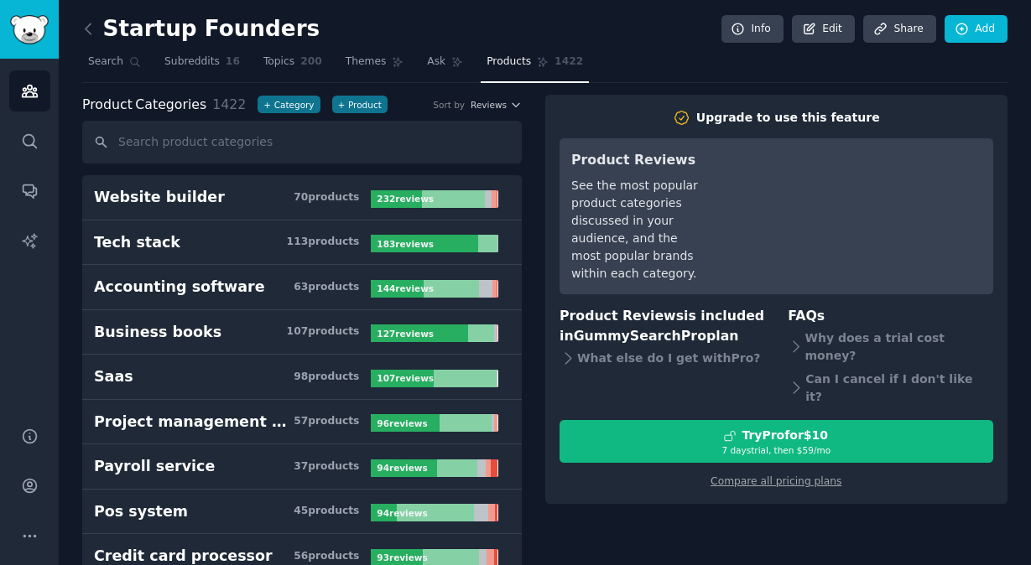
click at [649, 64] on nav "Search Subreddits 16 Topics 200 Themes Ask Products 1422" at bounding box center [544, 66] width 925 height 34
click at [107, 58] on span "Search" at bounding box center [105, 62] width 35 height 15
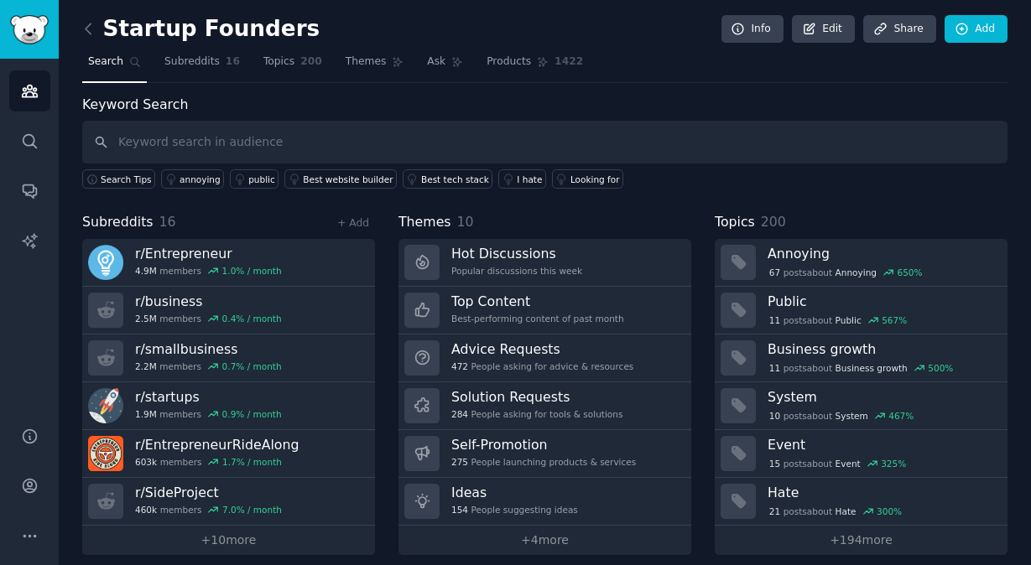
click at [139, 8] on div "Startup Founders Info Edit Share Add Search Subreddits 16 Topics 200 Themes Ask…" at bounding box center [545, 289] width 972 height 579
click at [86, 26] on icon at bounding box center [89, 29] width 18 height 18
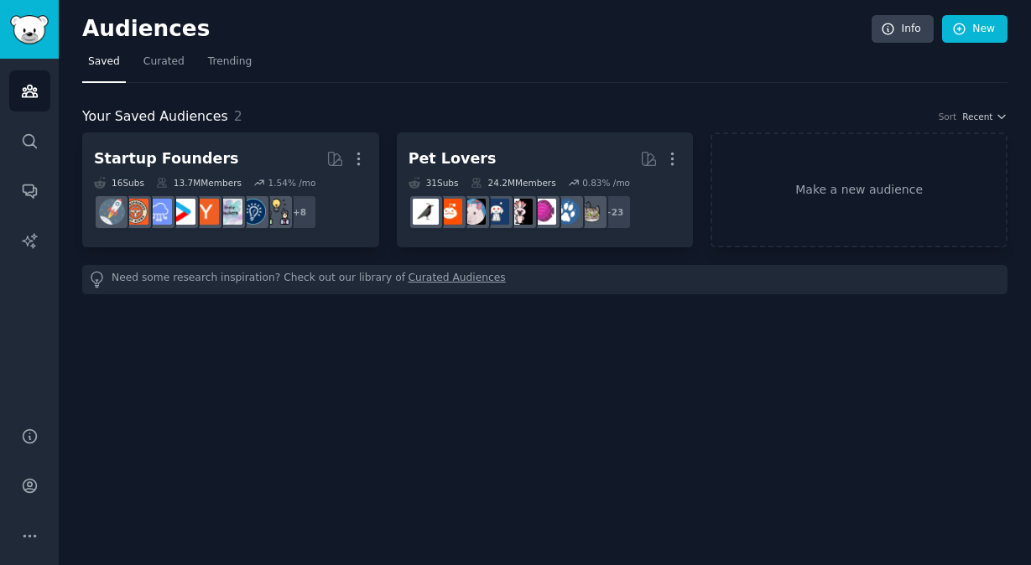
click at [506, 45] on div "Audiences Info New" at bounding box center [544, 32] width 925 height 34
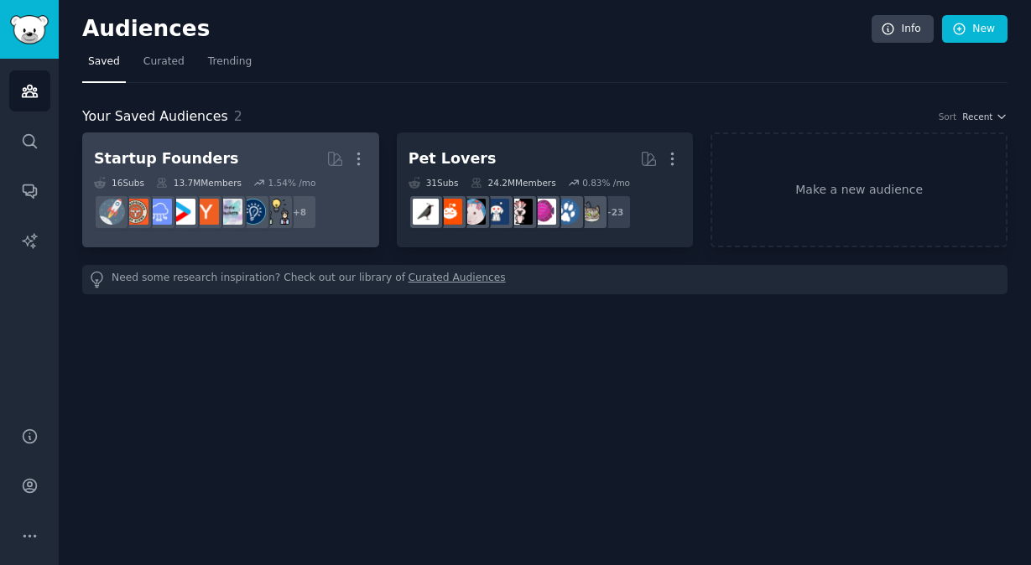
click at [274, 141] on link "Startup Founders More 16 Sub s 13.7M Members 1.54 % /mo r/ycombinator + 8" at bounding box center [230, 190] width 297 height 115
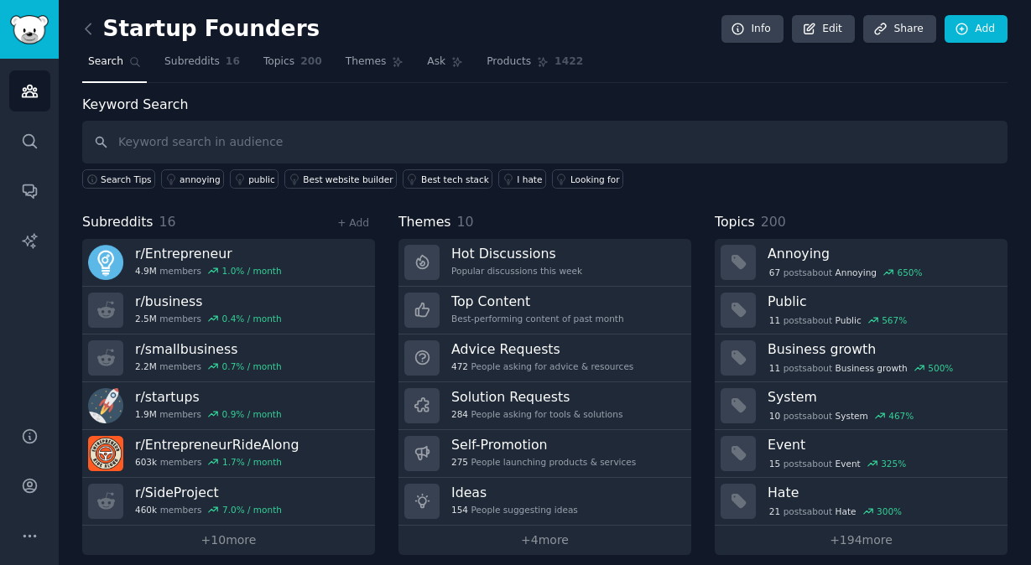
click at [266, 106] on div "Keyword Search Search Tips annoying public Best website builder Best tech stack…" at bounding box center [544, 142] width 925 height 95
click at [284, 96] on div "Keyword Search Search Tips annoying public Best website builder Best tech stack…" at bounding box center [544, 142] width 925 height 95
click at [699, 78] on nav "Search Subreddits 16 Topics 200 Themes Ask Products 1422" at bounding box center [544, 66] width 925 height 34
click at [536, 81] on link "Products 1422" at bounding box center [535, 66] width 108 height 34
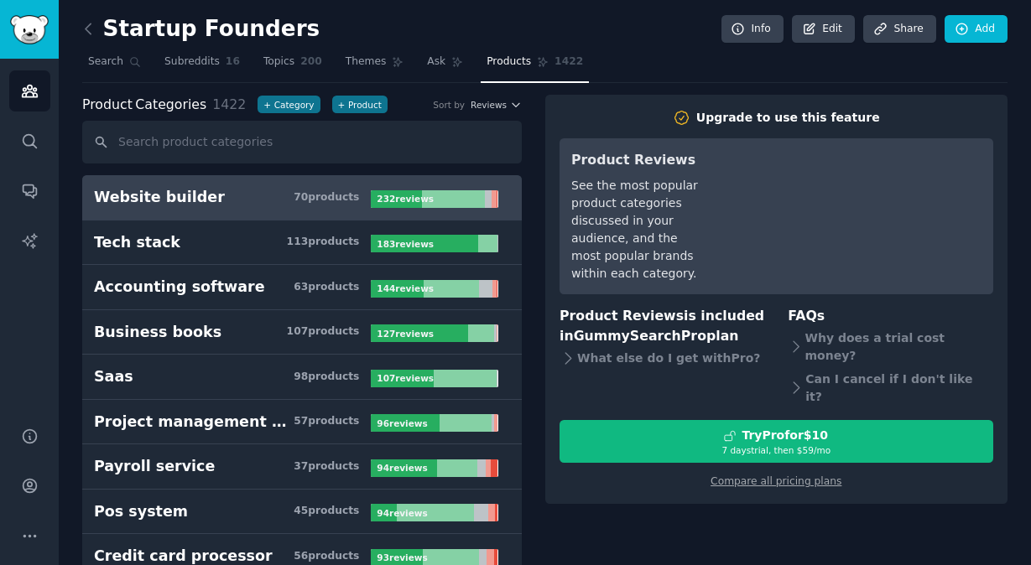
click at [539, 59] on icon at bounding box center [543, 62] width 9 height 9
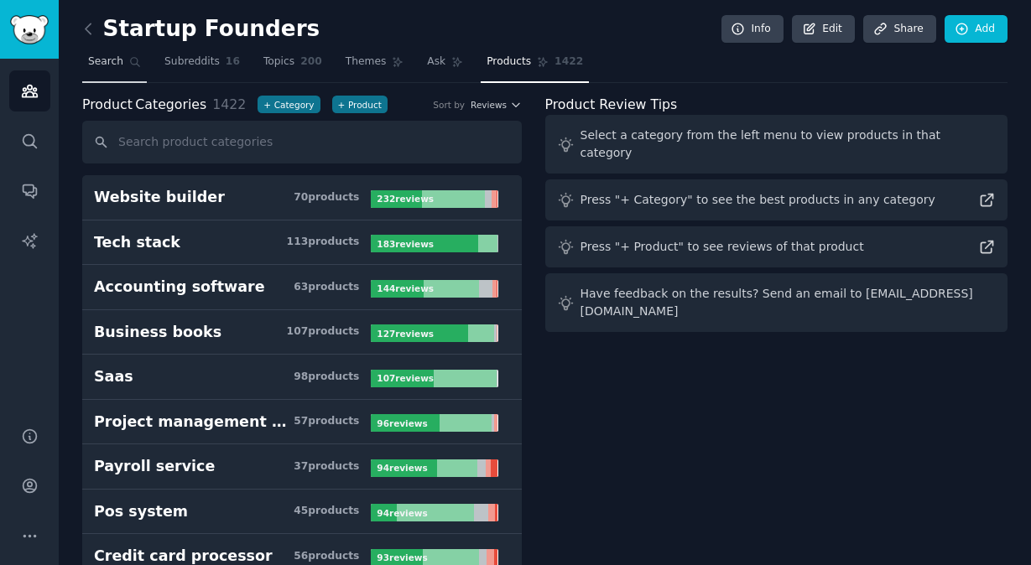
click at [114, 72] on link "Search" at bounding box center [114, 66] width 65 height 34
